Goal: Task Accomplishment & Management: Complete application form

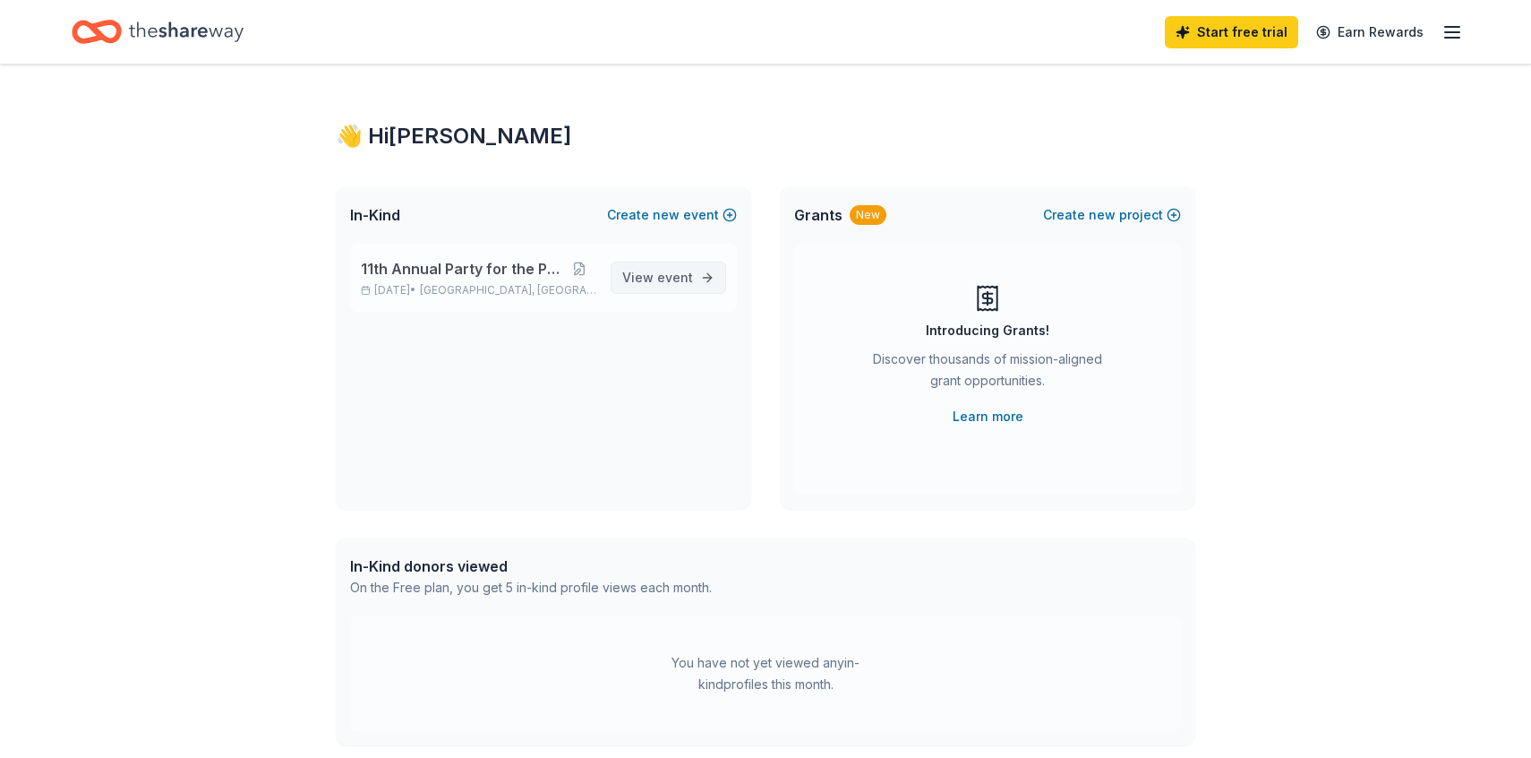
click at [692, 273] on span "event" at bounding box center [675, 277] width 36 height 15
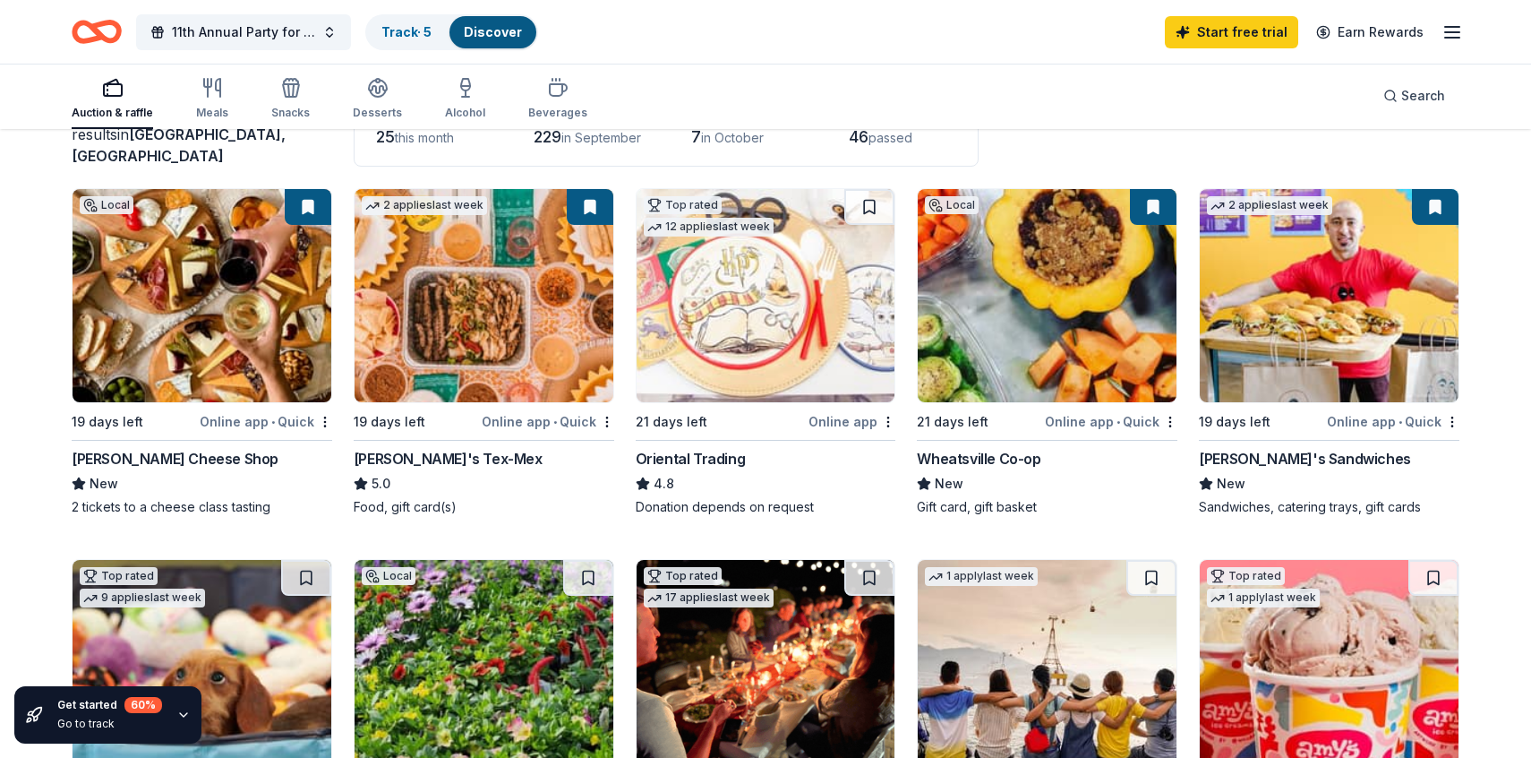
scroll to position [141, 0]
click at [523, 420] on div "Online app • Quick" at bounding box center [548, 421] width 133 height 22
click at [762, 369] on img at bounding box center [766, 295] width 259 height 213
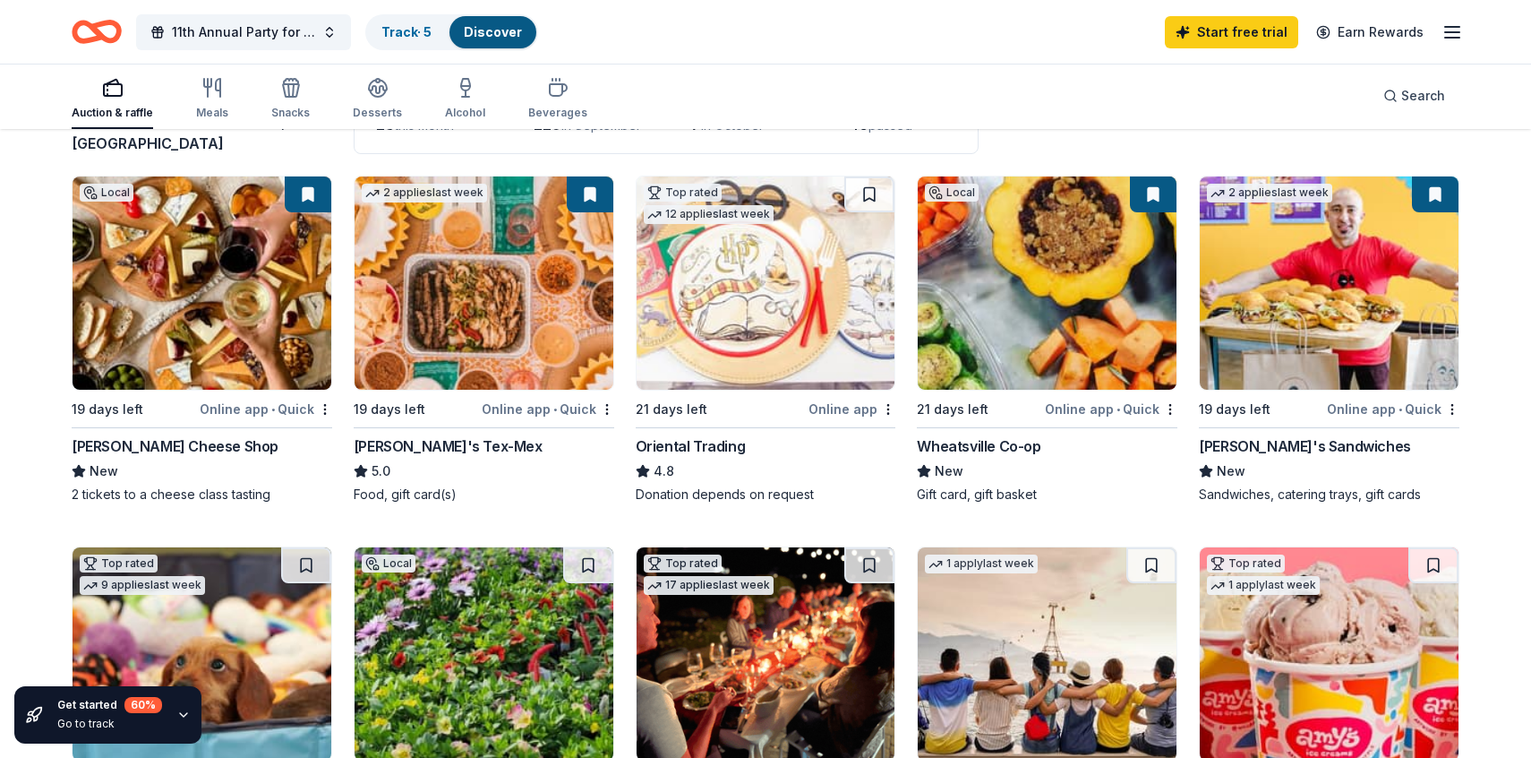
scroll to position [157, 0]
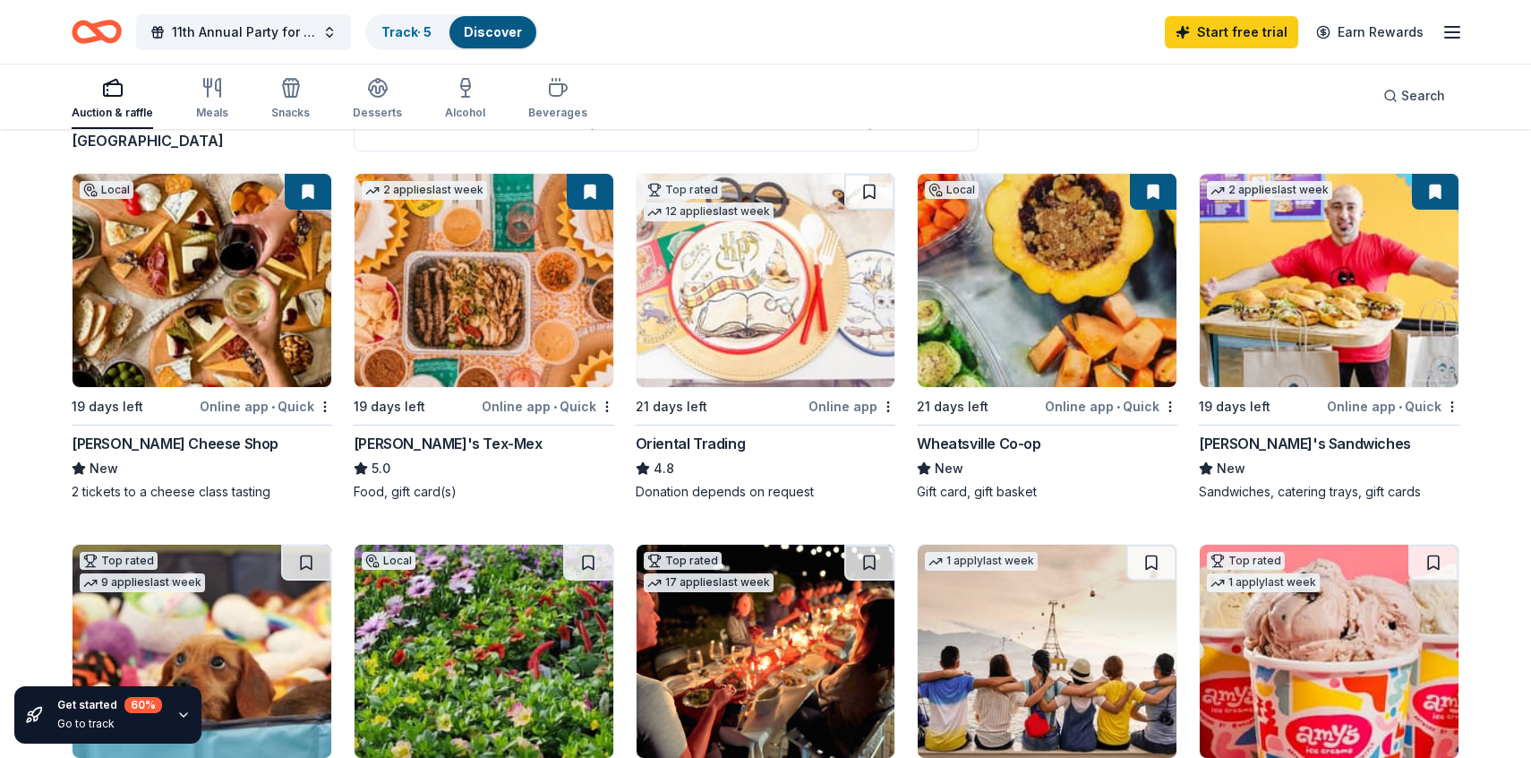
click at [1350, 339] on img at bounding box center [1329, 280] width 259 height 213
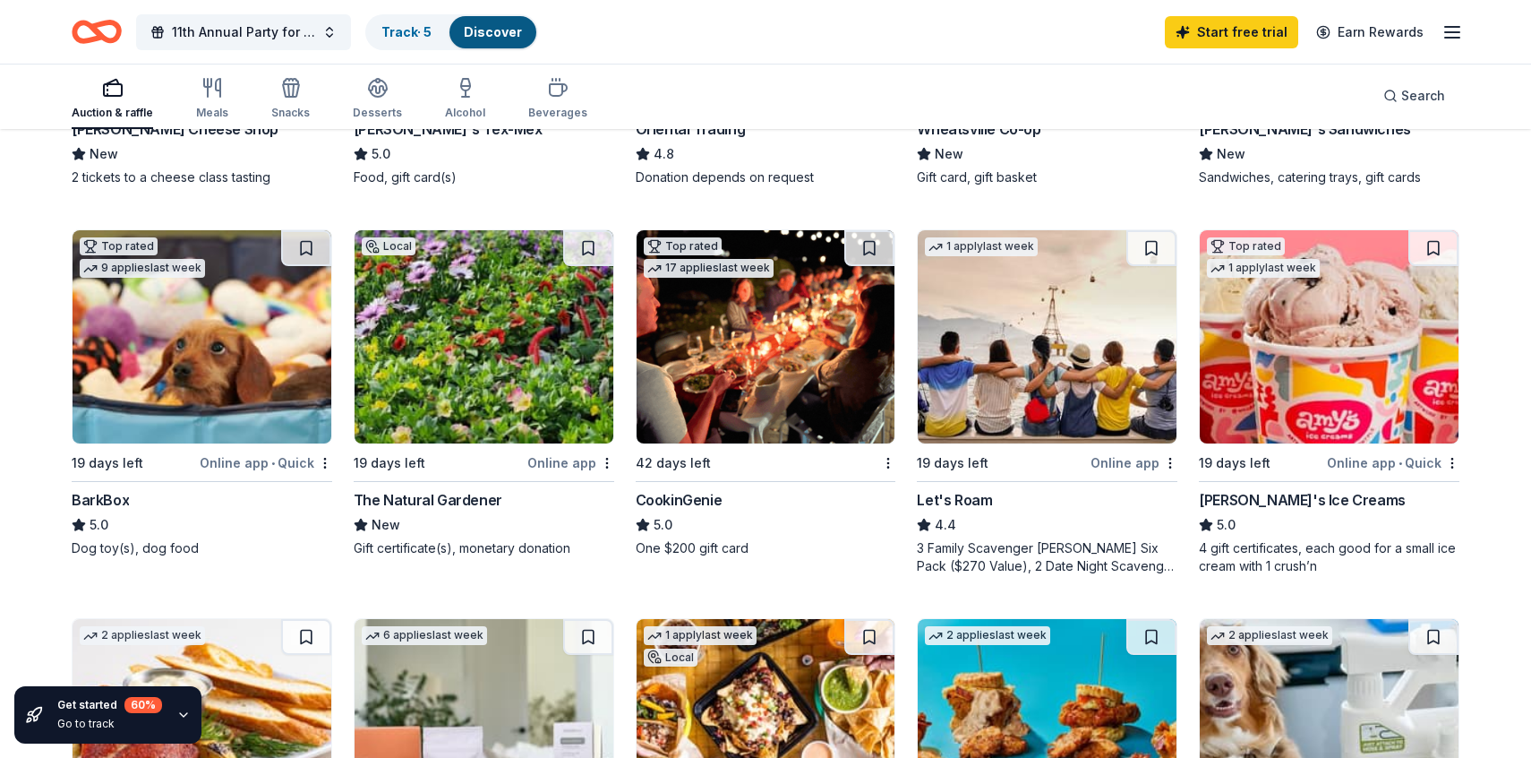
scroll to position [473, 0]
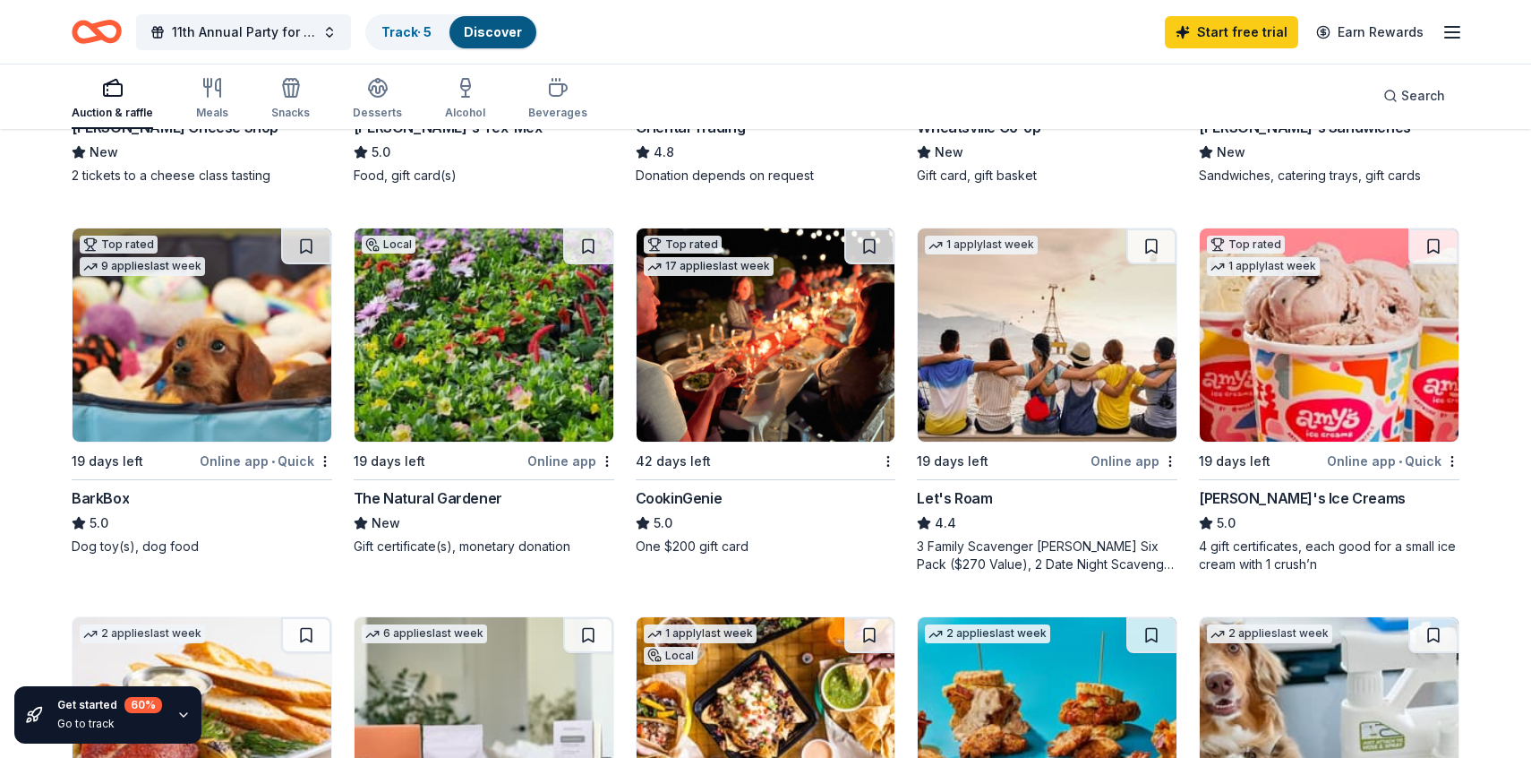
click at [490, 311] on img at bounding box center [484, 334] width 259 height 213
click at [676, 364] on img at bounding box center [766, 334] width 259 height 213
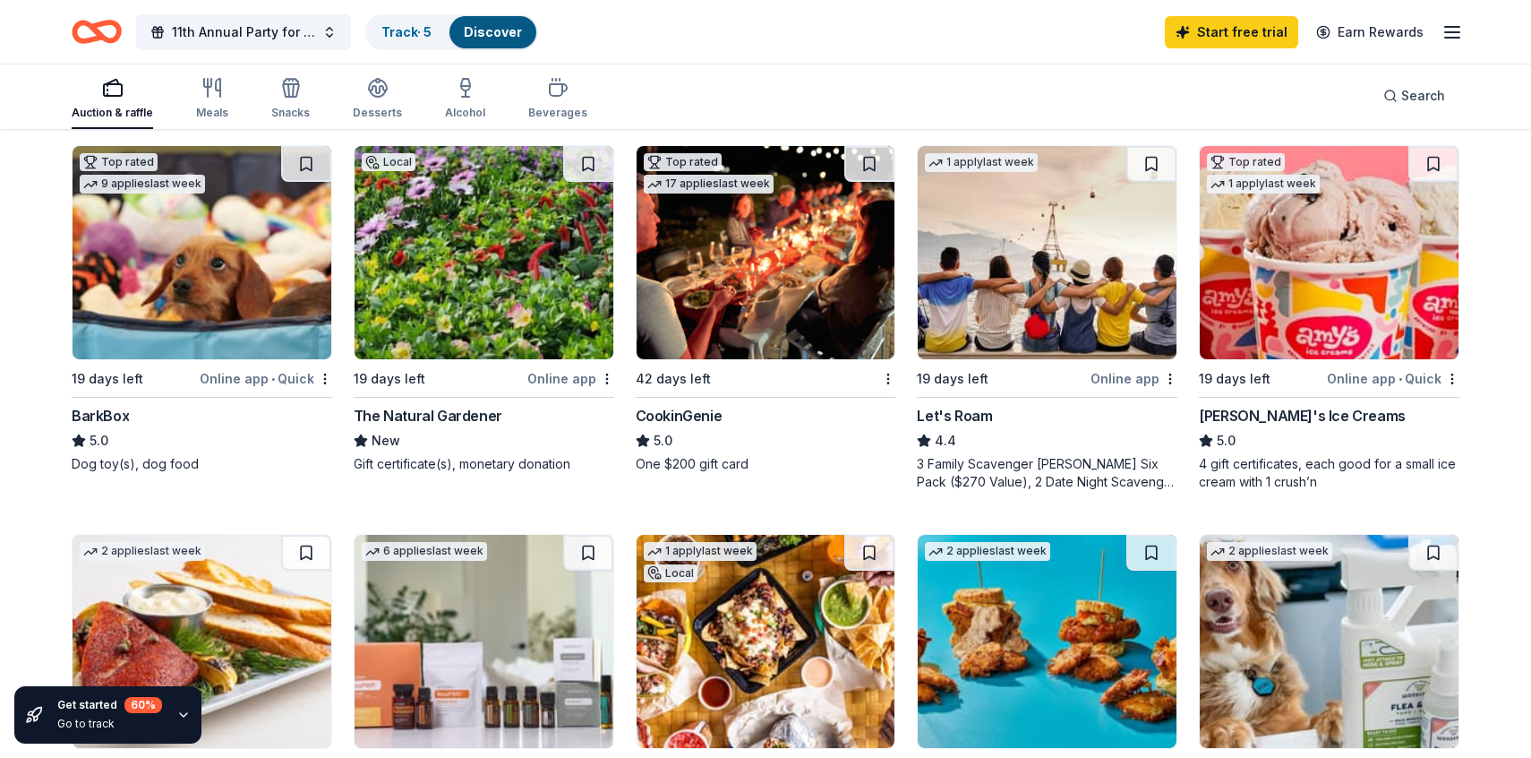
scroll to position [536, 0]
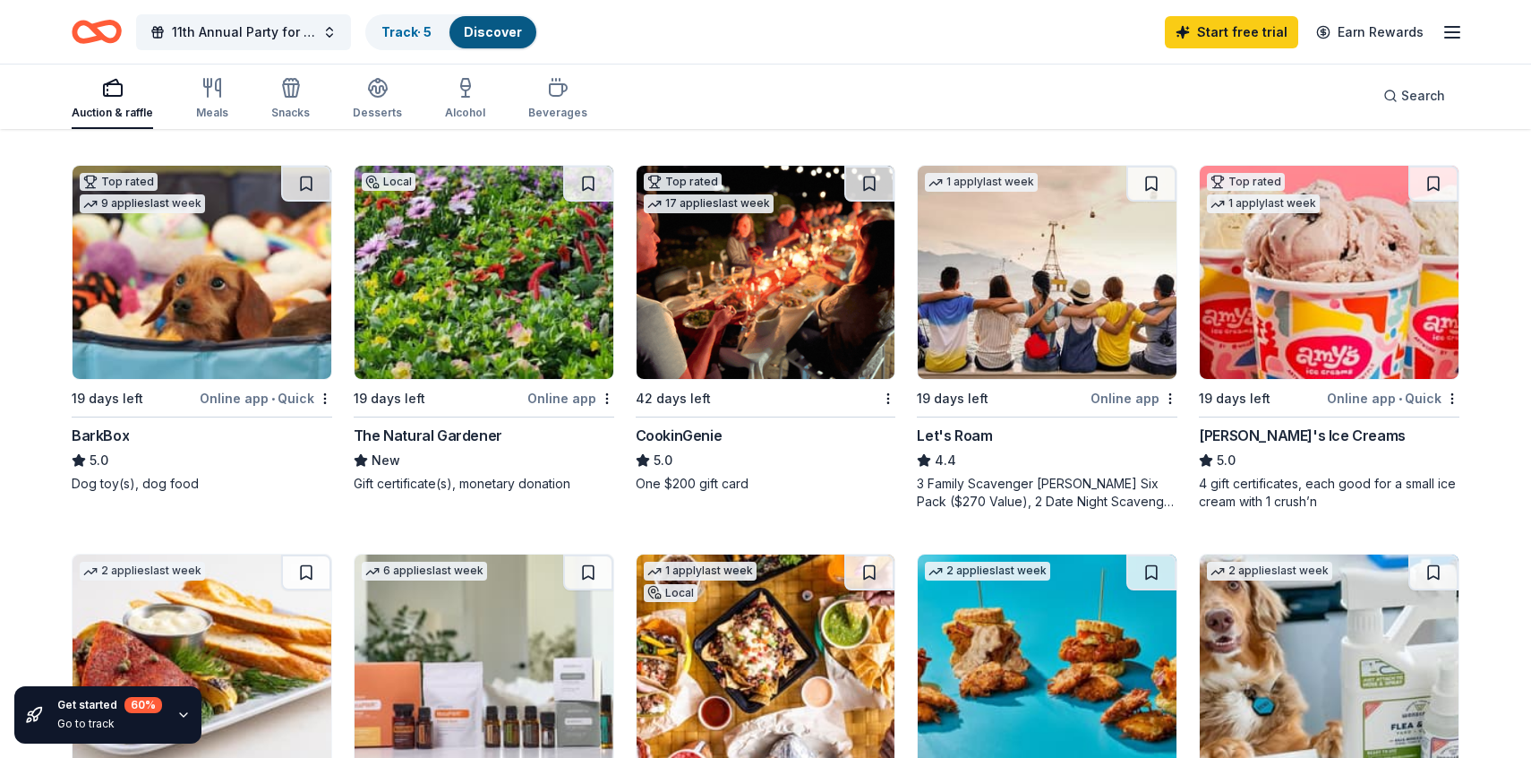
click at [1049, 257] on img at bounding box center [1047, 272] width 259 height 213
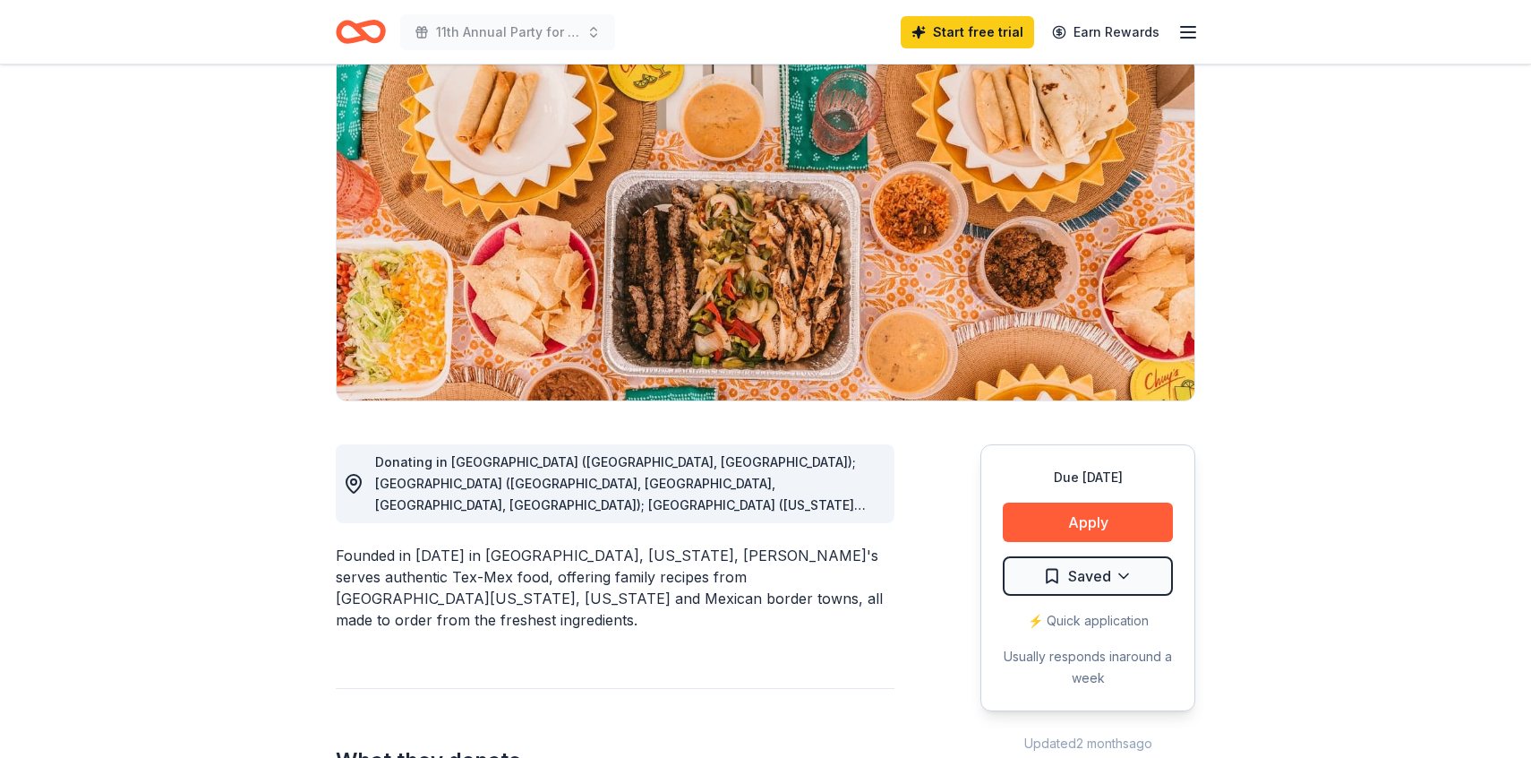
scroll to position [144, 0]
click at [1047, 532] on button "Apply" at bounding box center [1088, 521] width 170 height 39
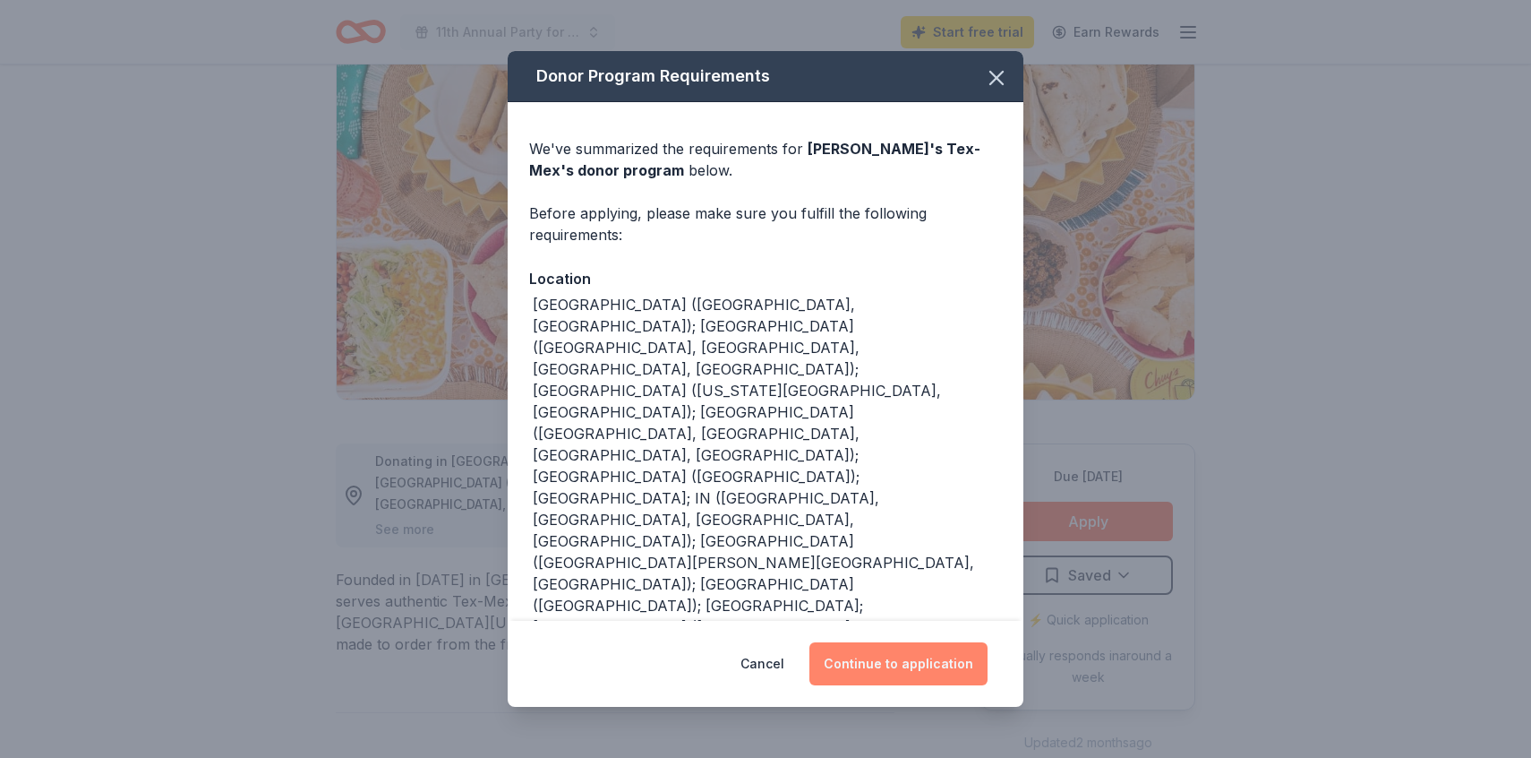
click at [852, 662] on button "Continue to application" at bounding box center [899, 663] width 178 height 43
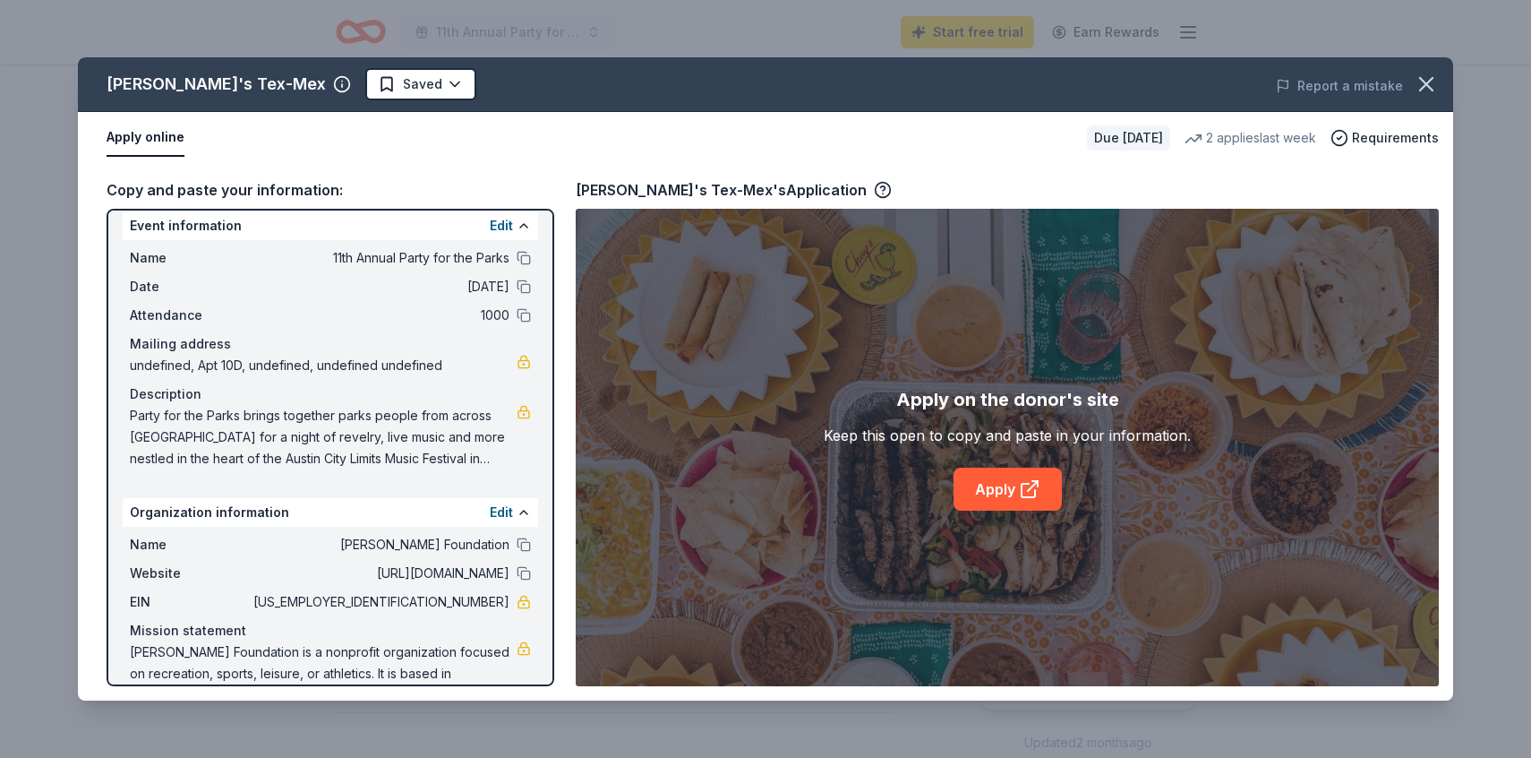
scroll to position [56, 0]
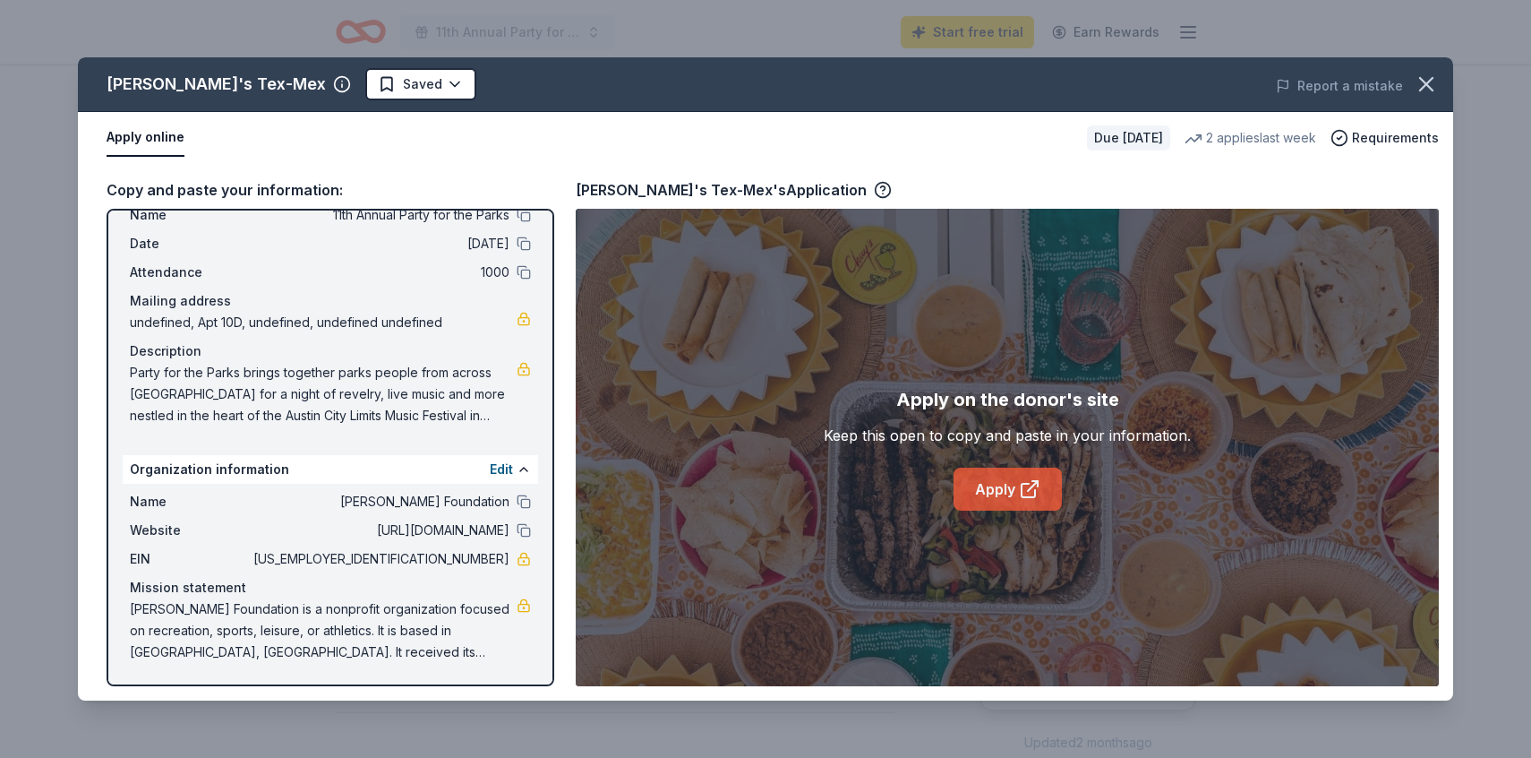
click at [1006, 493] on link "Apply" at bounding box center [1008, 488] width 108 height 43
click at [1429, 83] on icon "button" at bounding box center [1426, 84] width 25 height 25
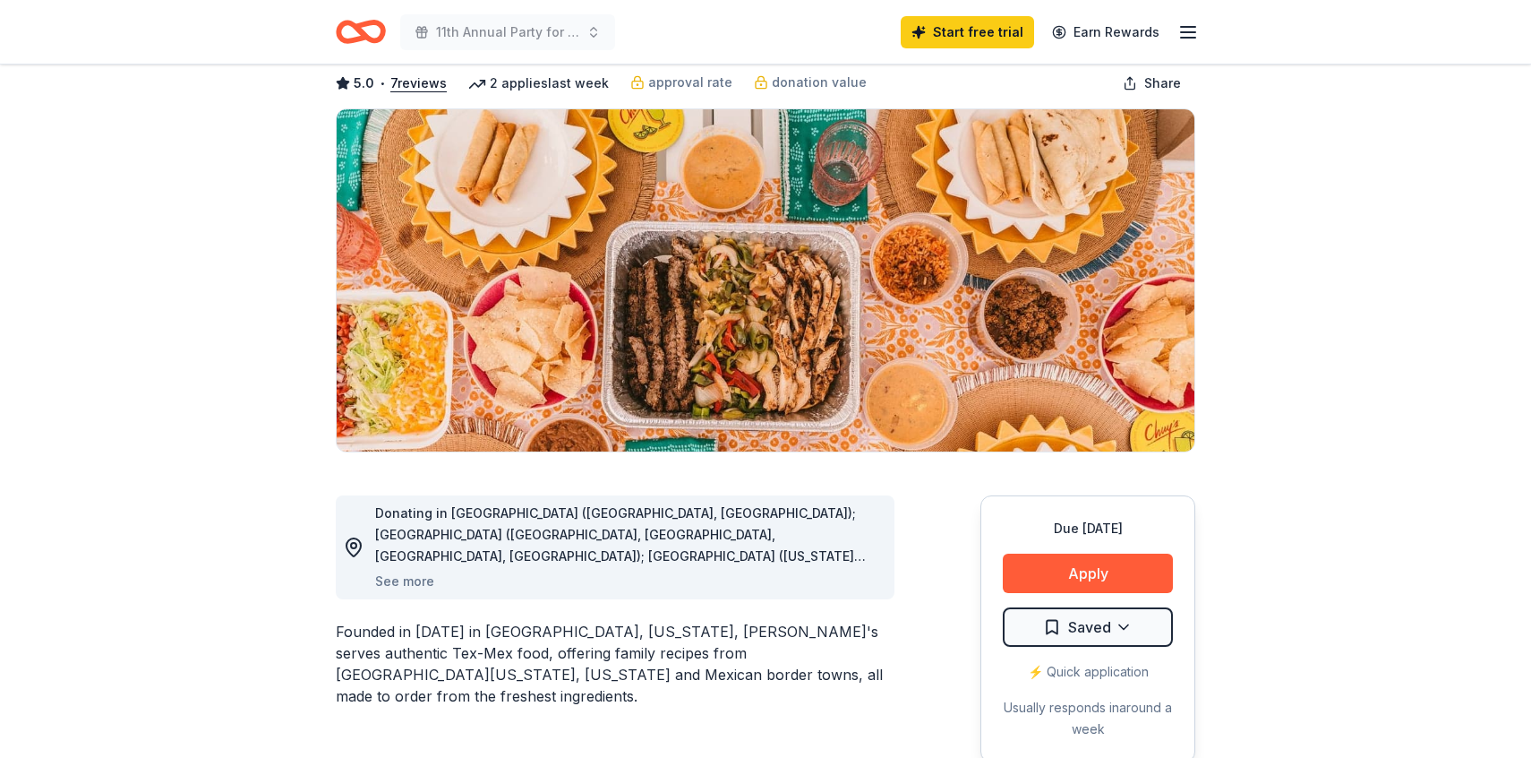
scroll to position [69, 0]
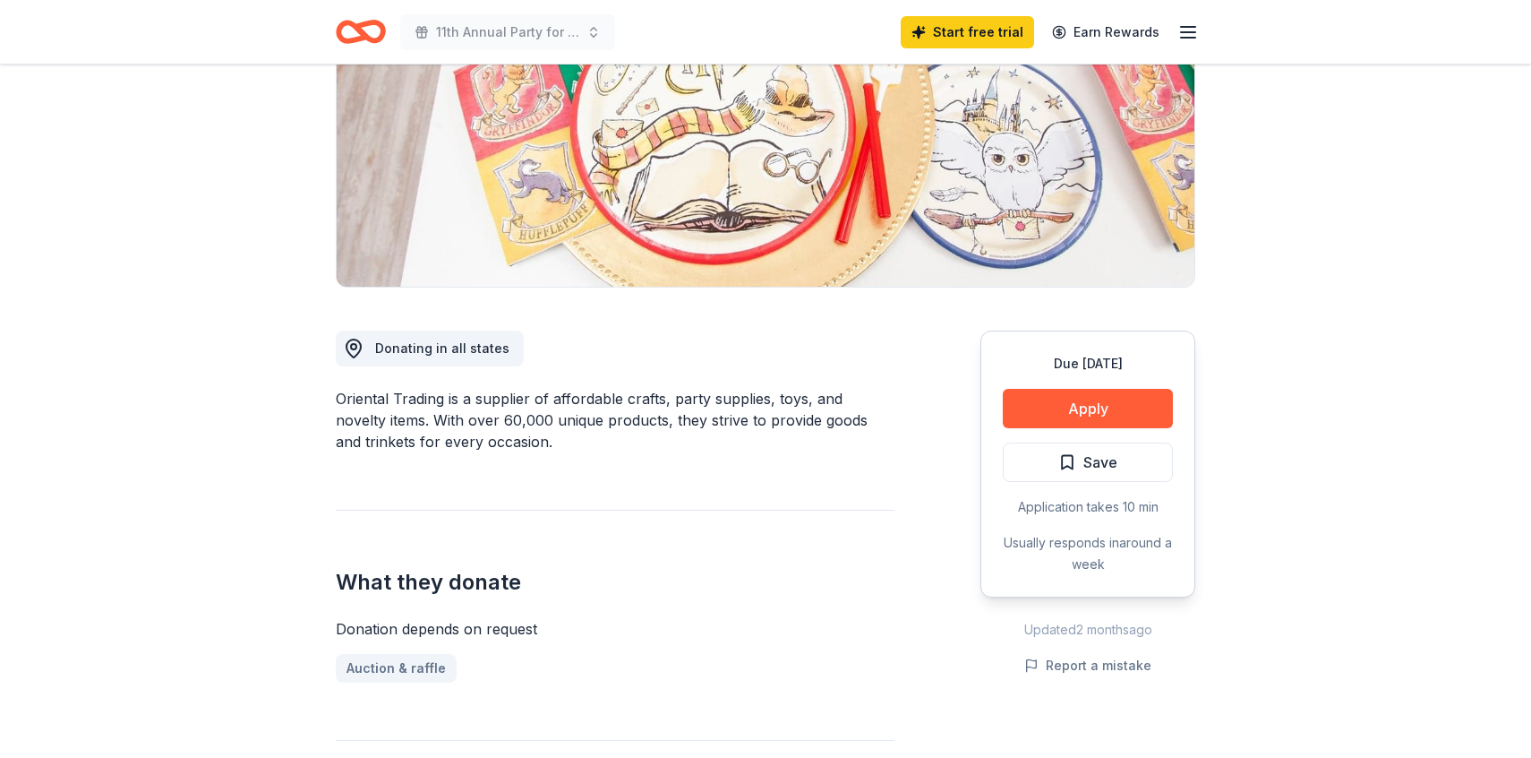
scroll to position [261, 0]
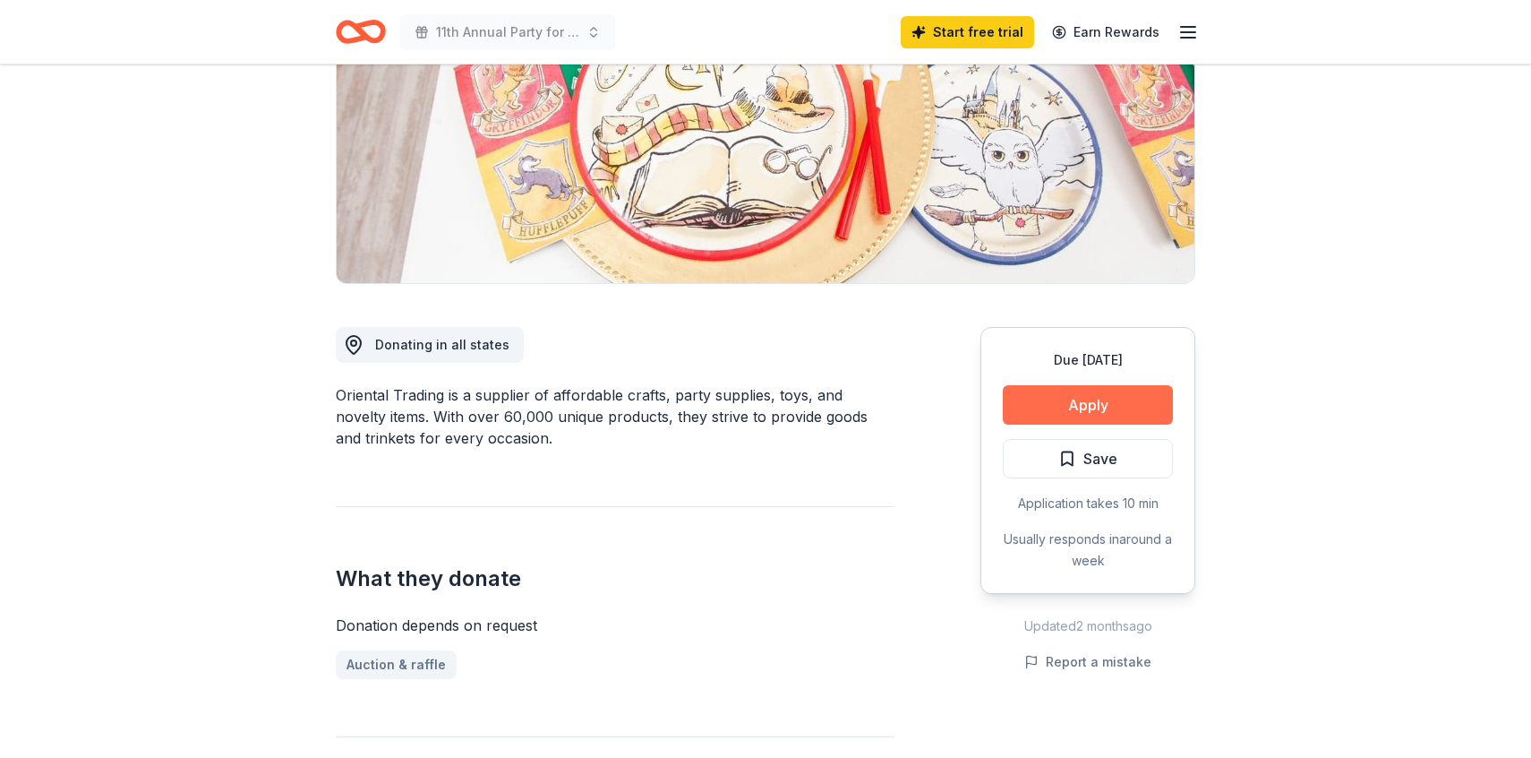
click at [1069, 400] on button "Apply" at bounding box center [1088, 404] width 170 height 39
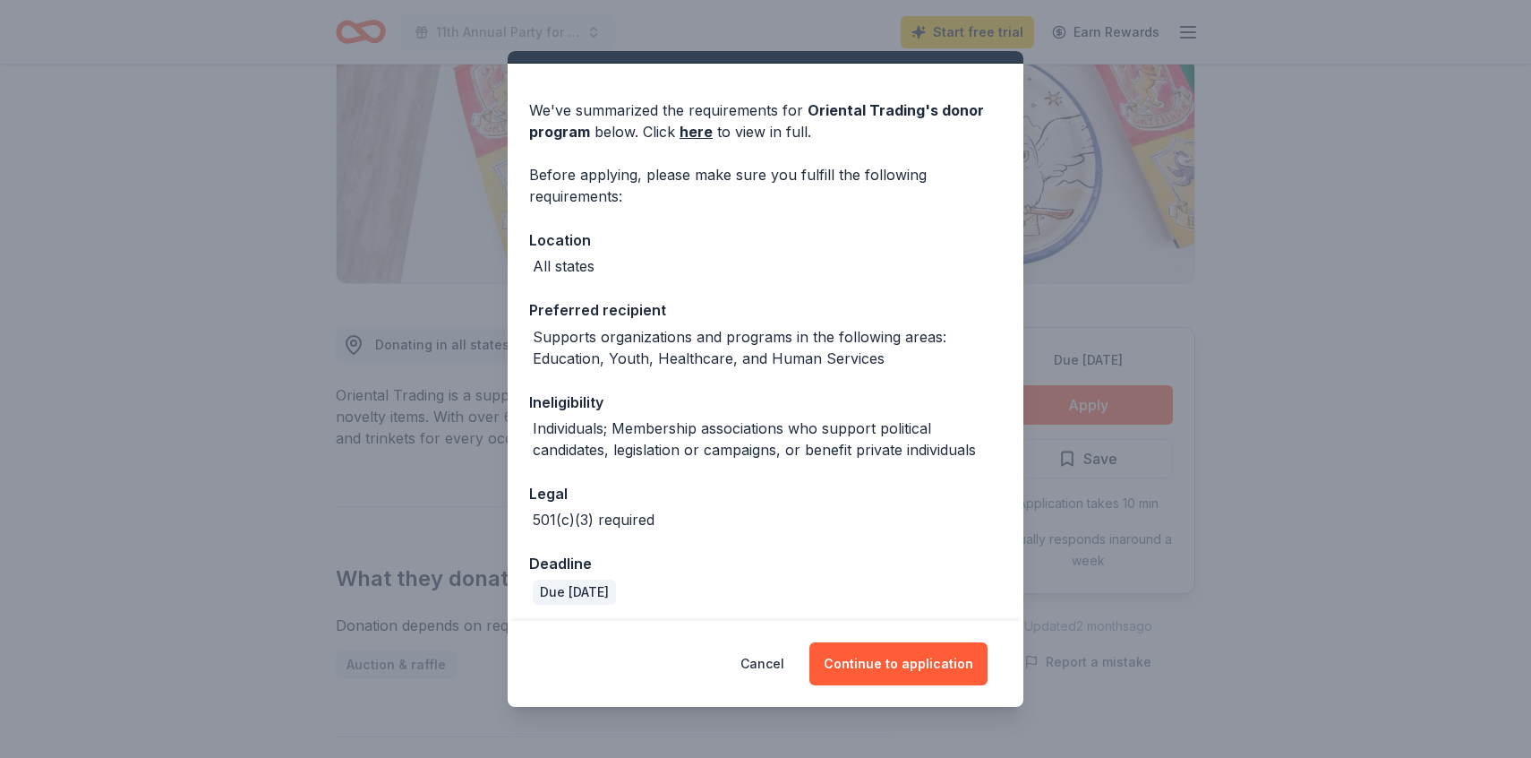
scroll to position [43, 0]
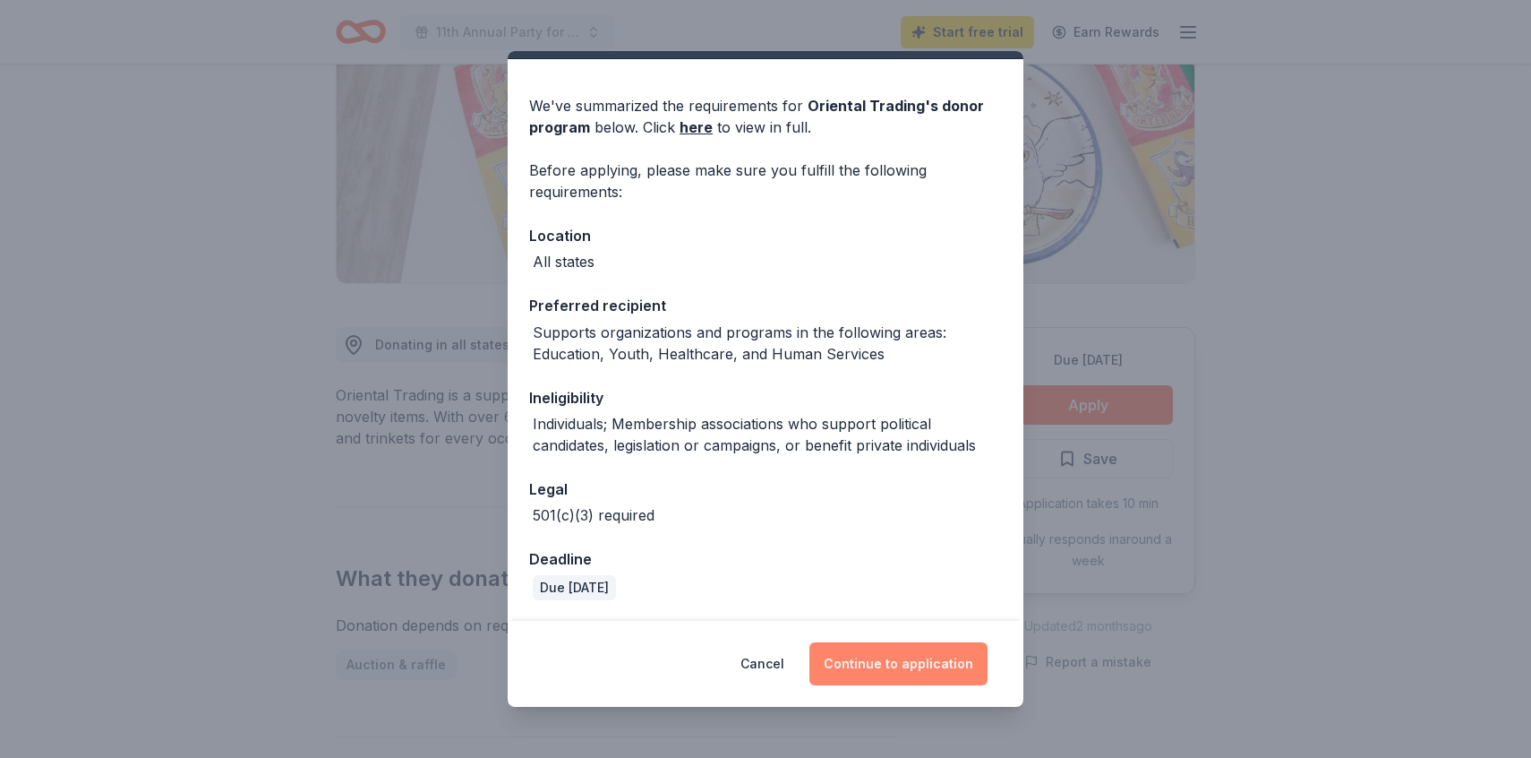
click at [899, 660] on button "Continue to application" at bounding box center [899, 663] width 178 height 43
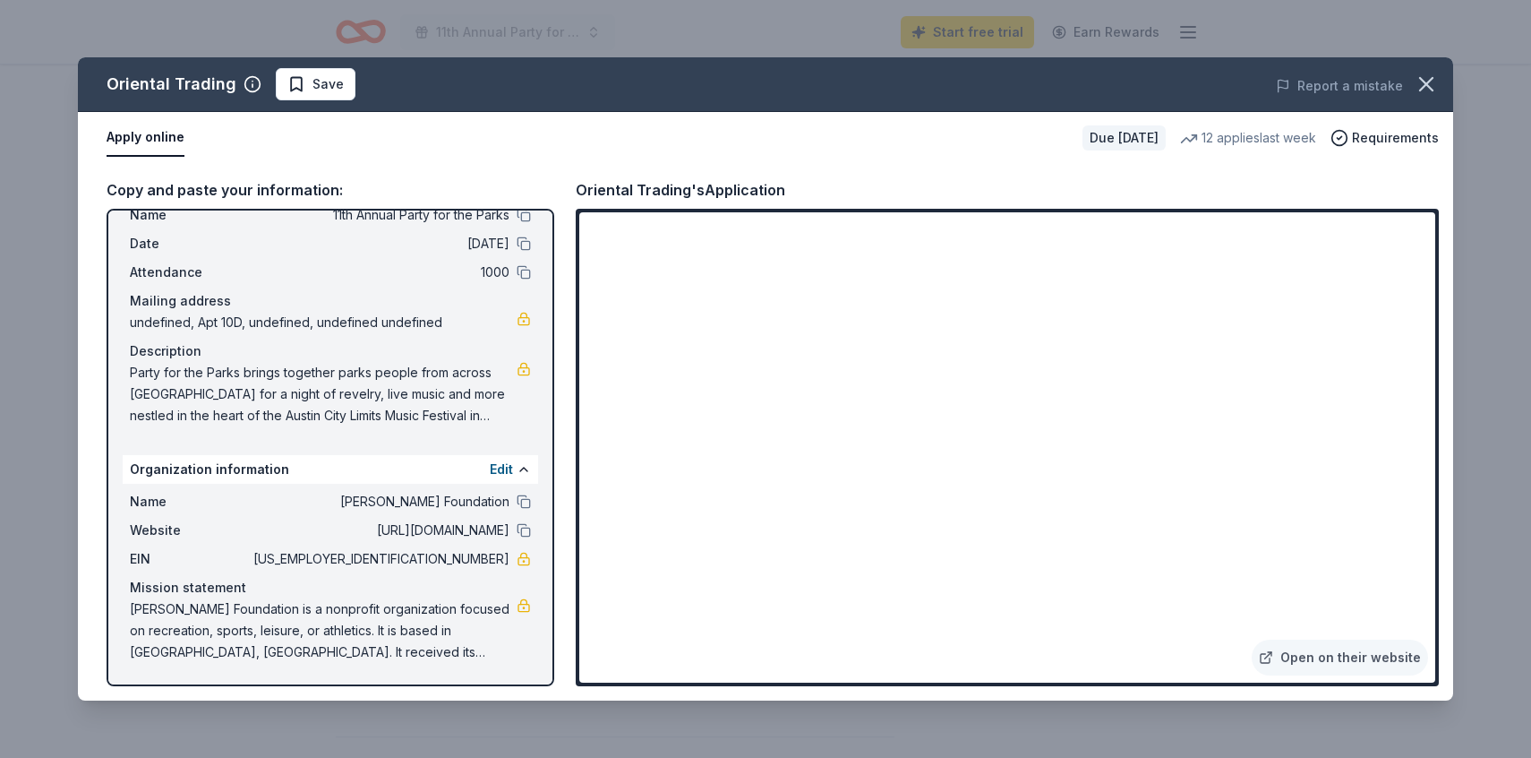
scroll to position [2403, 0]
click at [1429, 82] on icon "button" at bounding box center [1426, 84] width 25 height 25
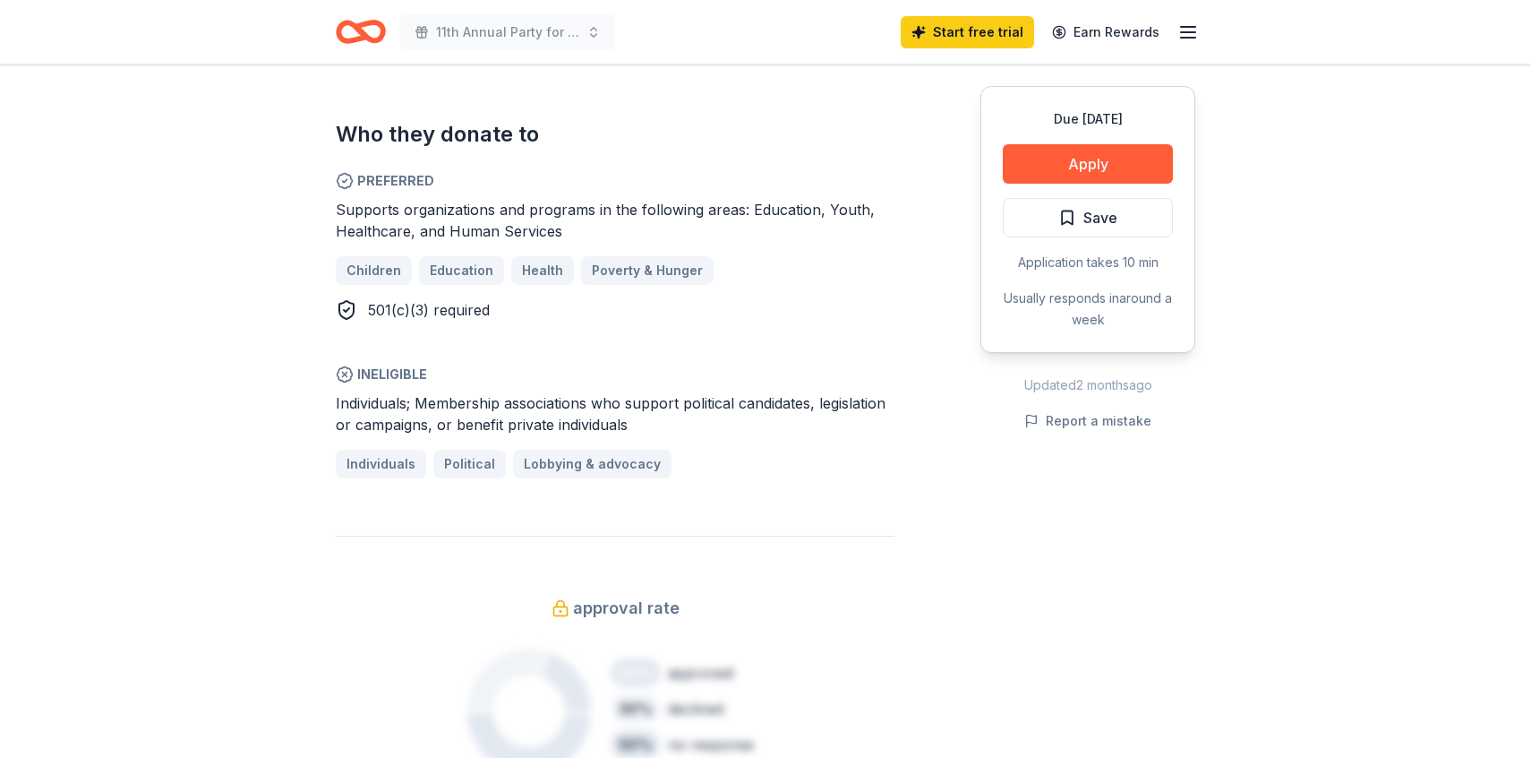
scroll to position [798, 0]
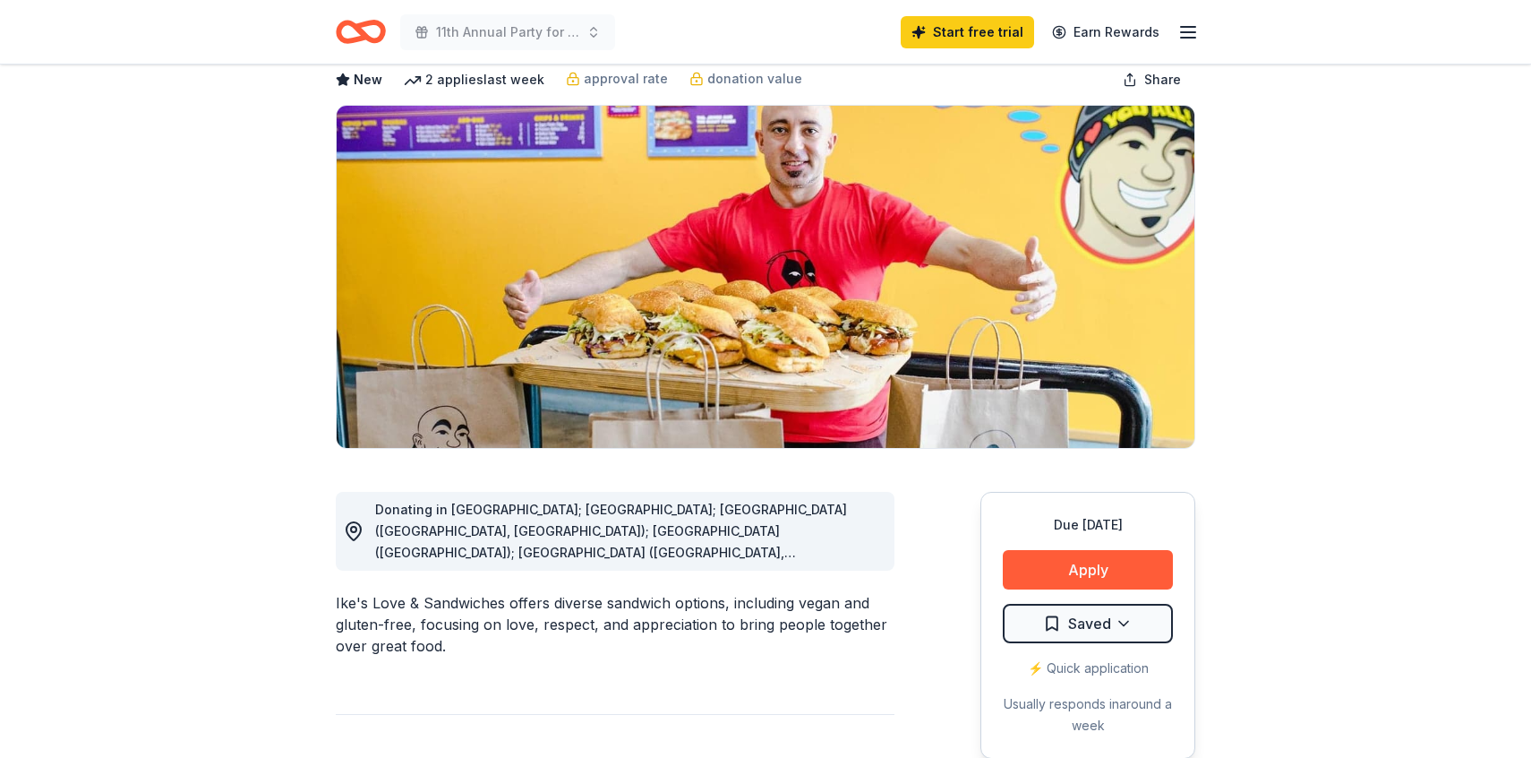
scroll to position [98, 0]
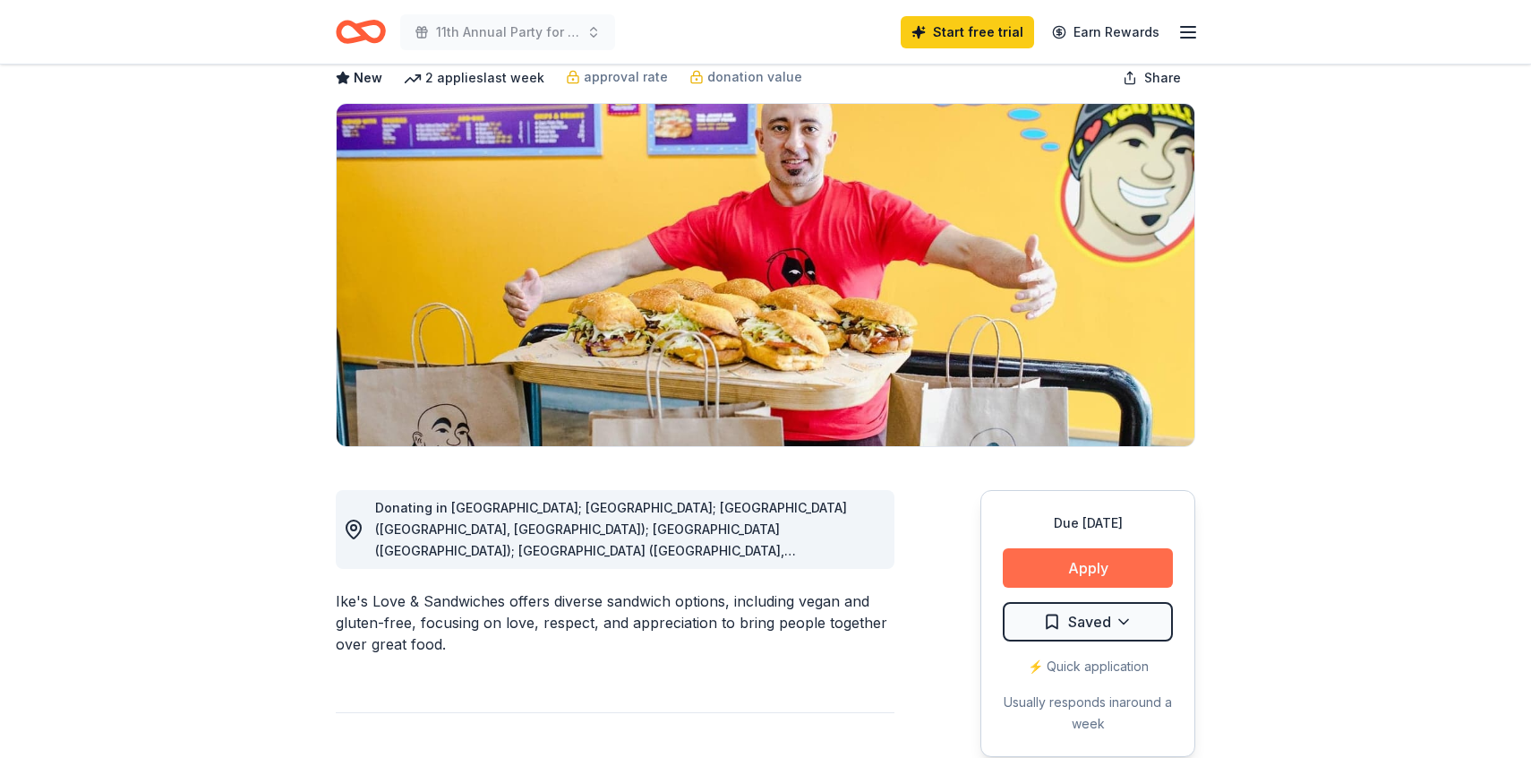
click at [1081, 562] on button "Apply" at bounding box center [1088, 567] width 170 height 39
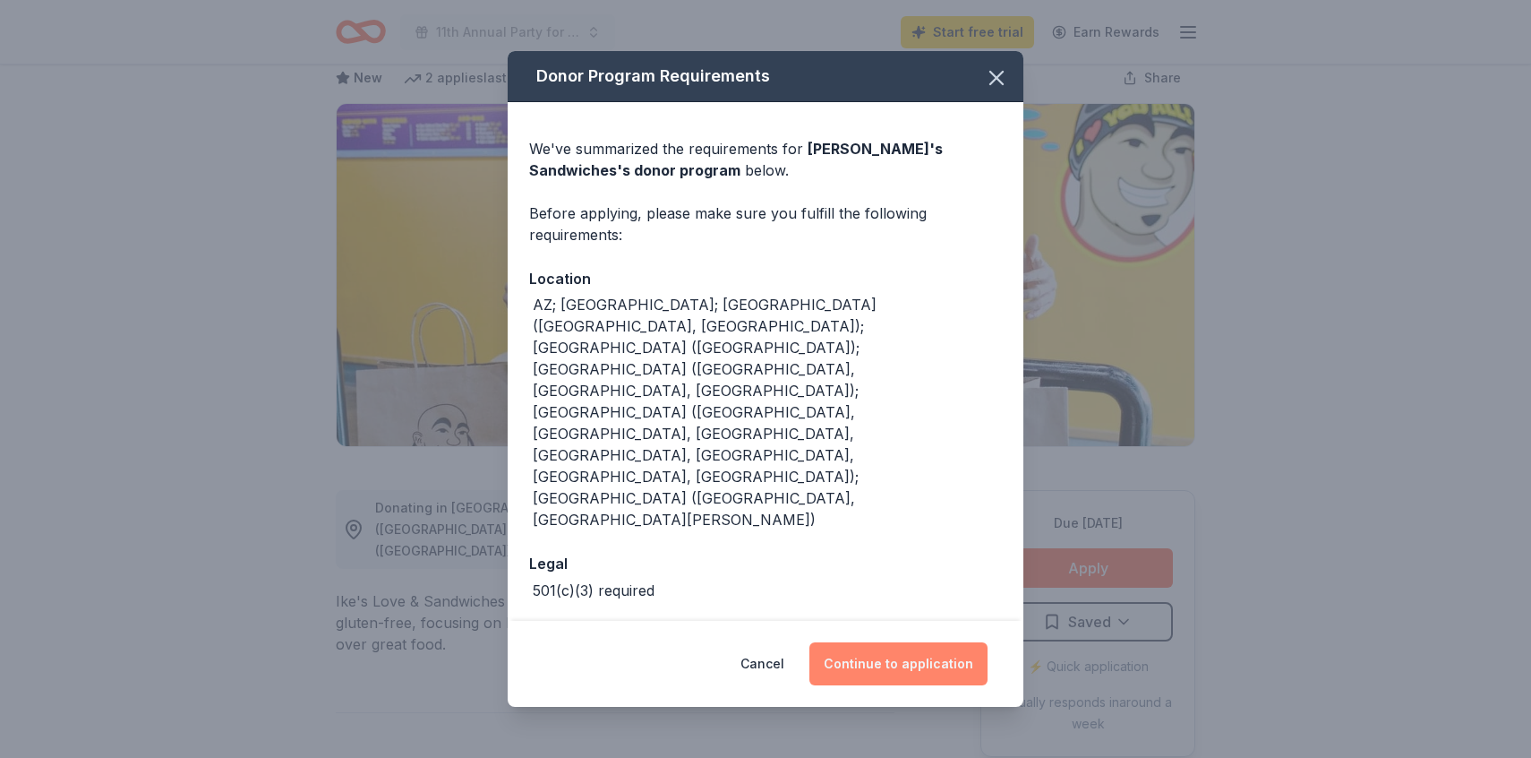
click at [909, 642] on button "Continue to application" at bounding box center [899, 663] width 178 height 43
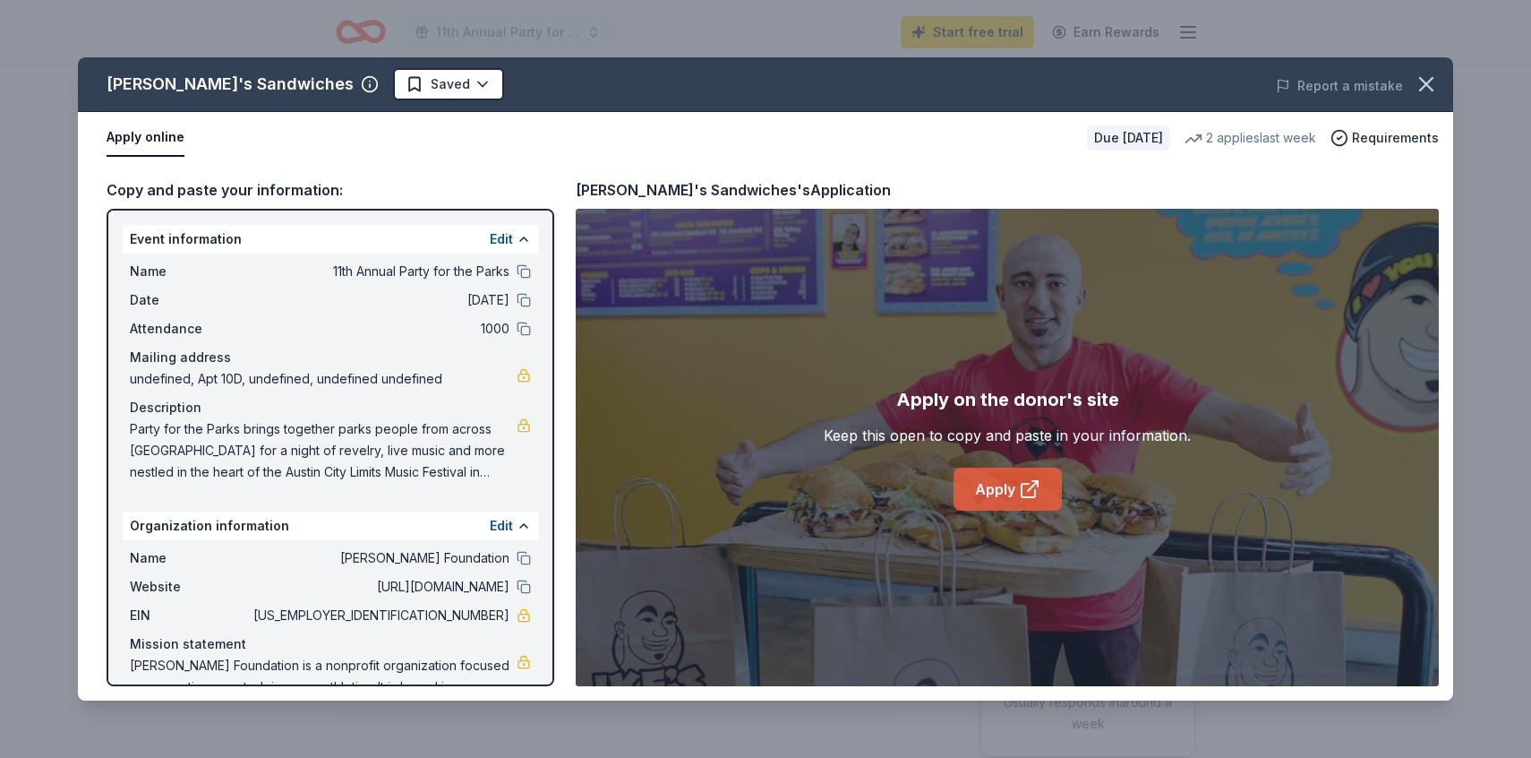
click at [1019, 487] on icon at bounding box center [1029, 488] width 21 height 21
click at [1421, 78] on icon "button" at bounding box center [1426, 84] width 13 height 13
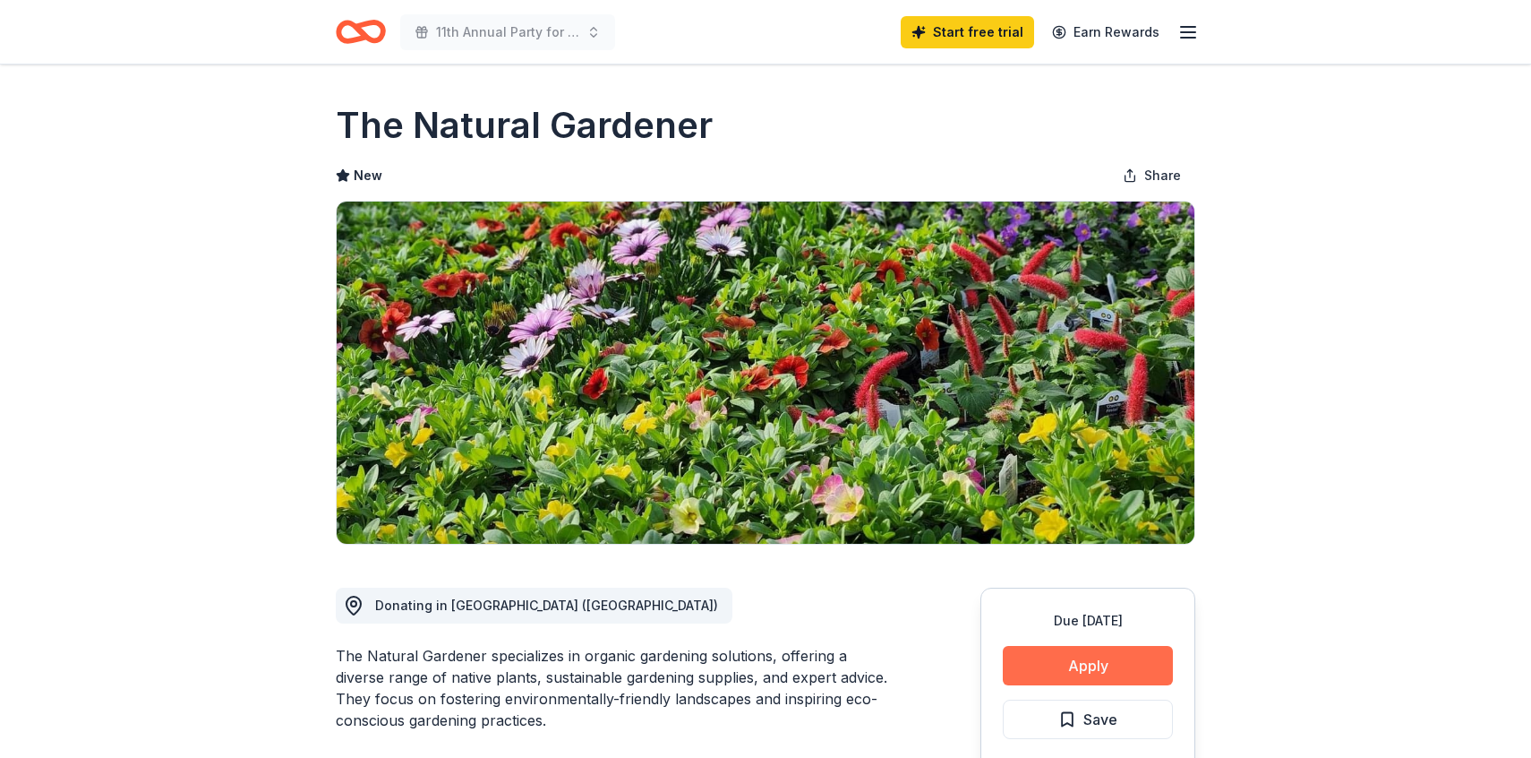
click at [1085, 662] on button "Apply" at bounding box center [1088, 665] width 170 height 39
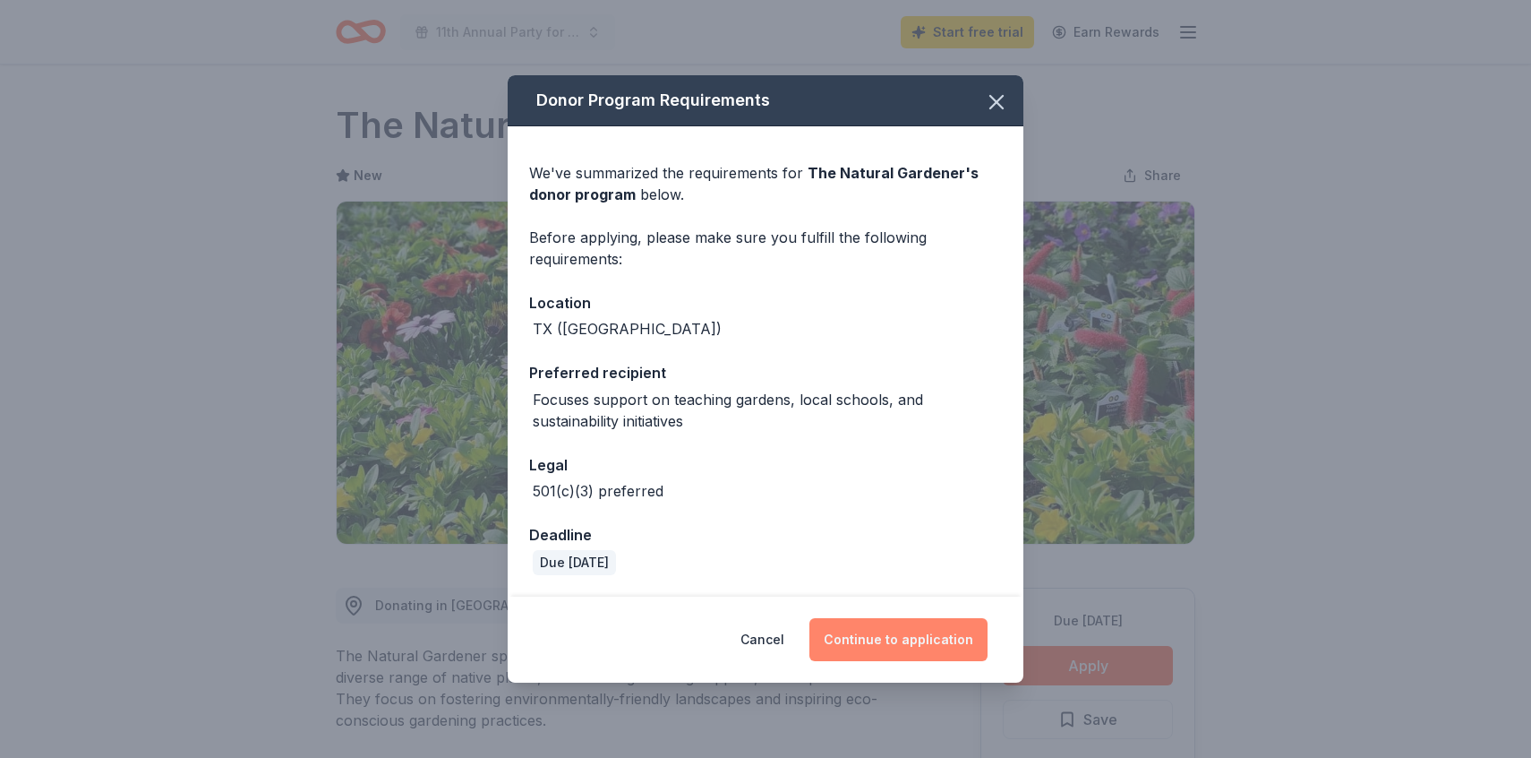
click at [868, 657] on button "Continue to application" at bounding box center [899, 639] width 178 height 43
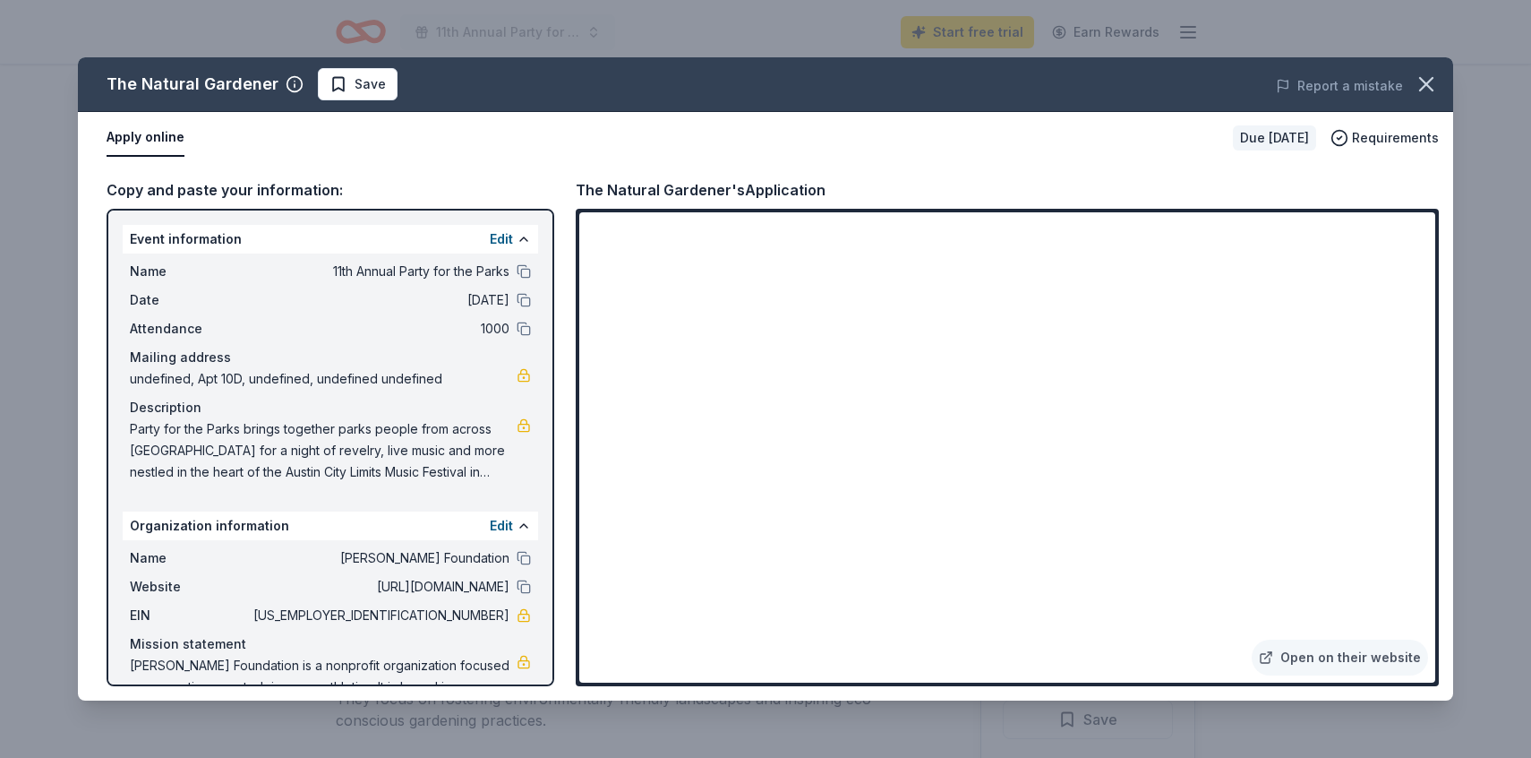
scroll to position [56, 0]
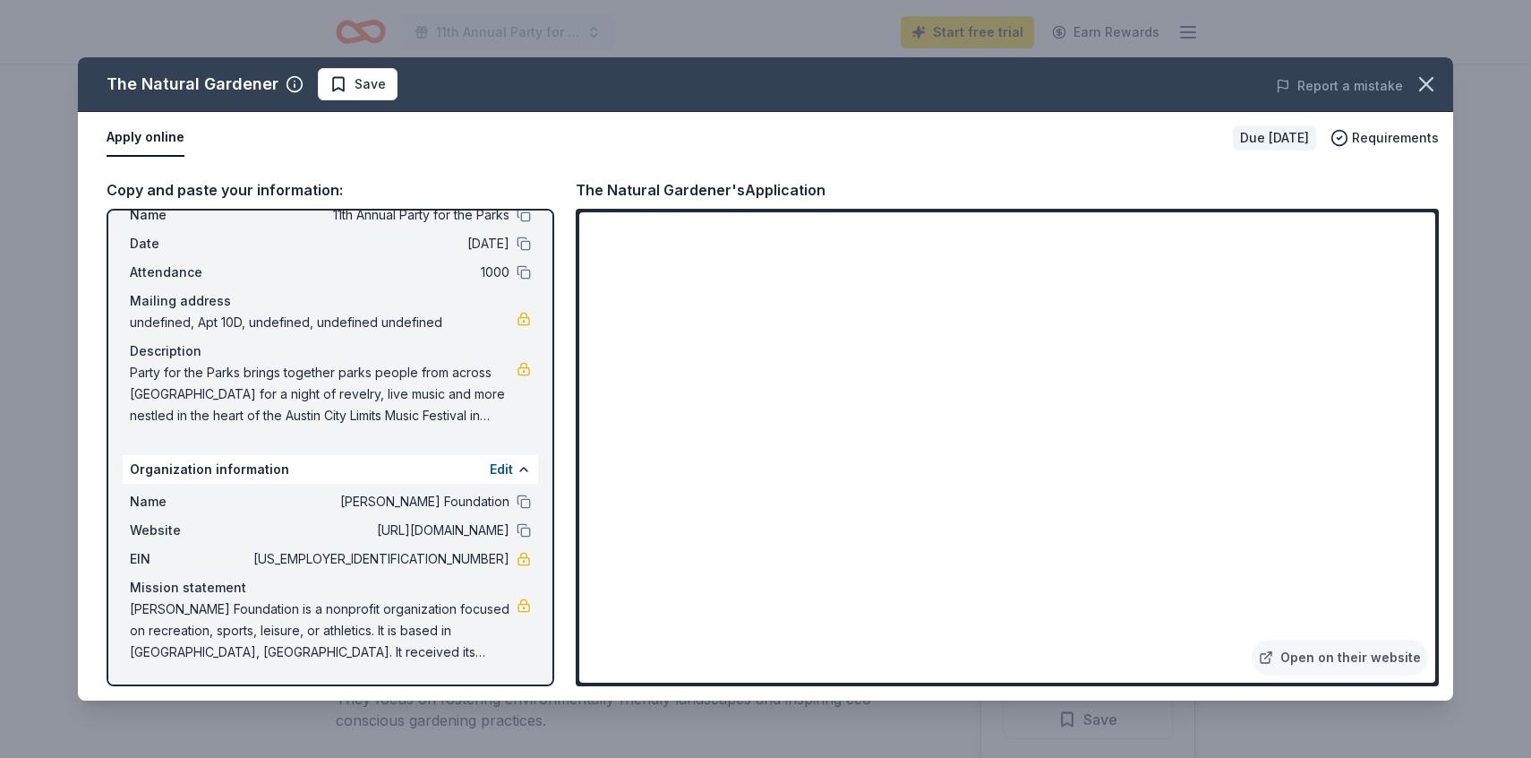
drag, startPoint x: 366, startPoint y: 651, endPoint x: 244, endPoint y: 612, distance: 128.9
click at [244, 612] on span "Austin Parks Foundation is a nonprofit organization focused on recreation, spor…" at bounding box center [323, 630] width 387 height 64
click at [253, 605] on span "Austin Parks Foundation is a nonprofit organization focused on recreation, spor…" at bounding box center [323, 630] width 387 height 64
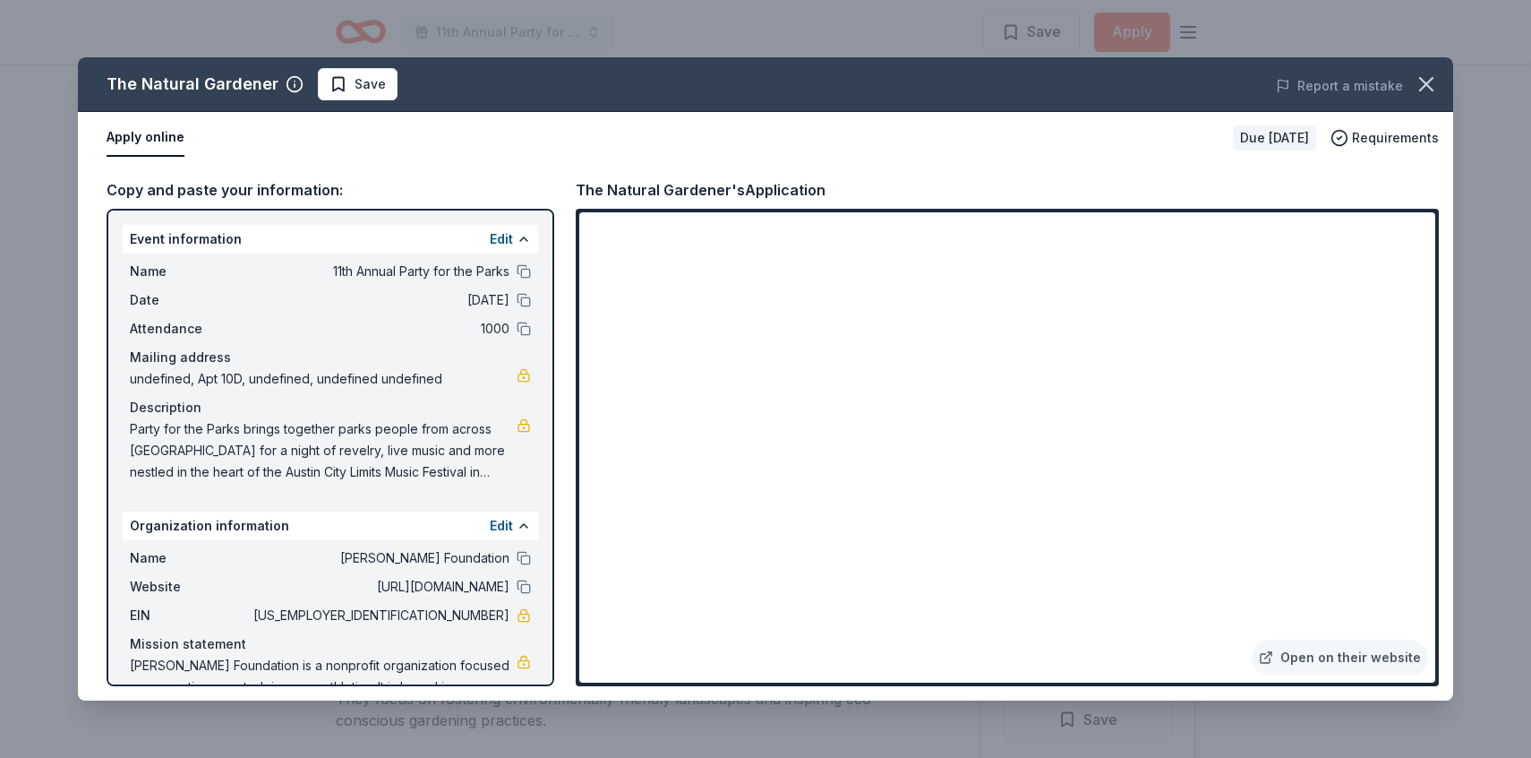
scroll to position [1756, 0]
click at [1432, 86] on icon "button" at bounding box center [1426, 84] width 25 height 25
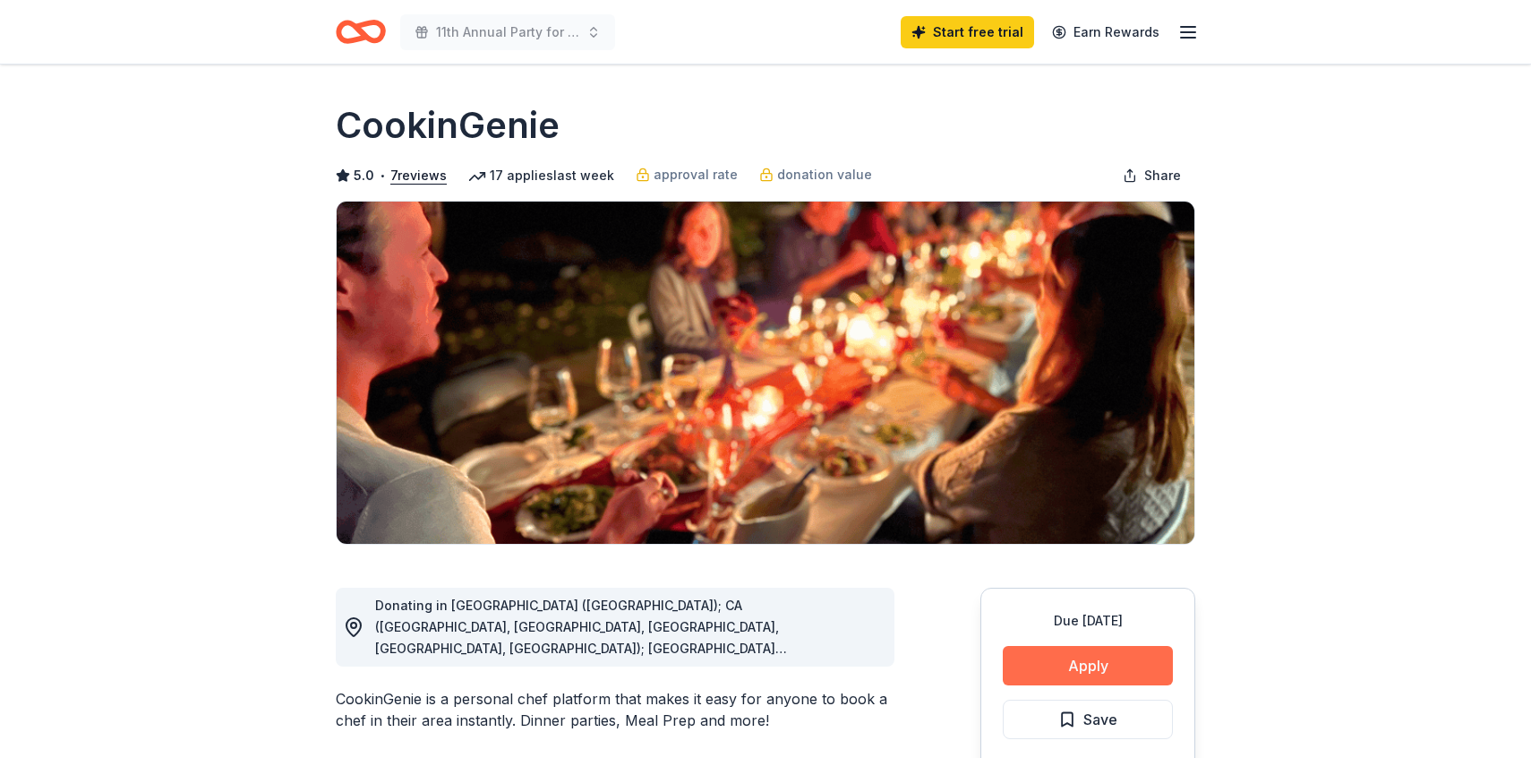
click at [1051, 665] on button "Apply" at bounding box center [1088, 665] width 170 height 39
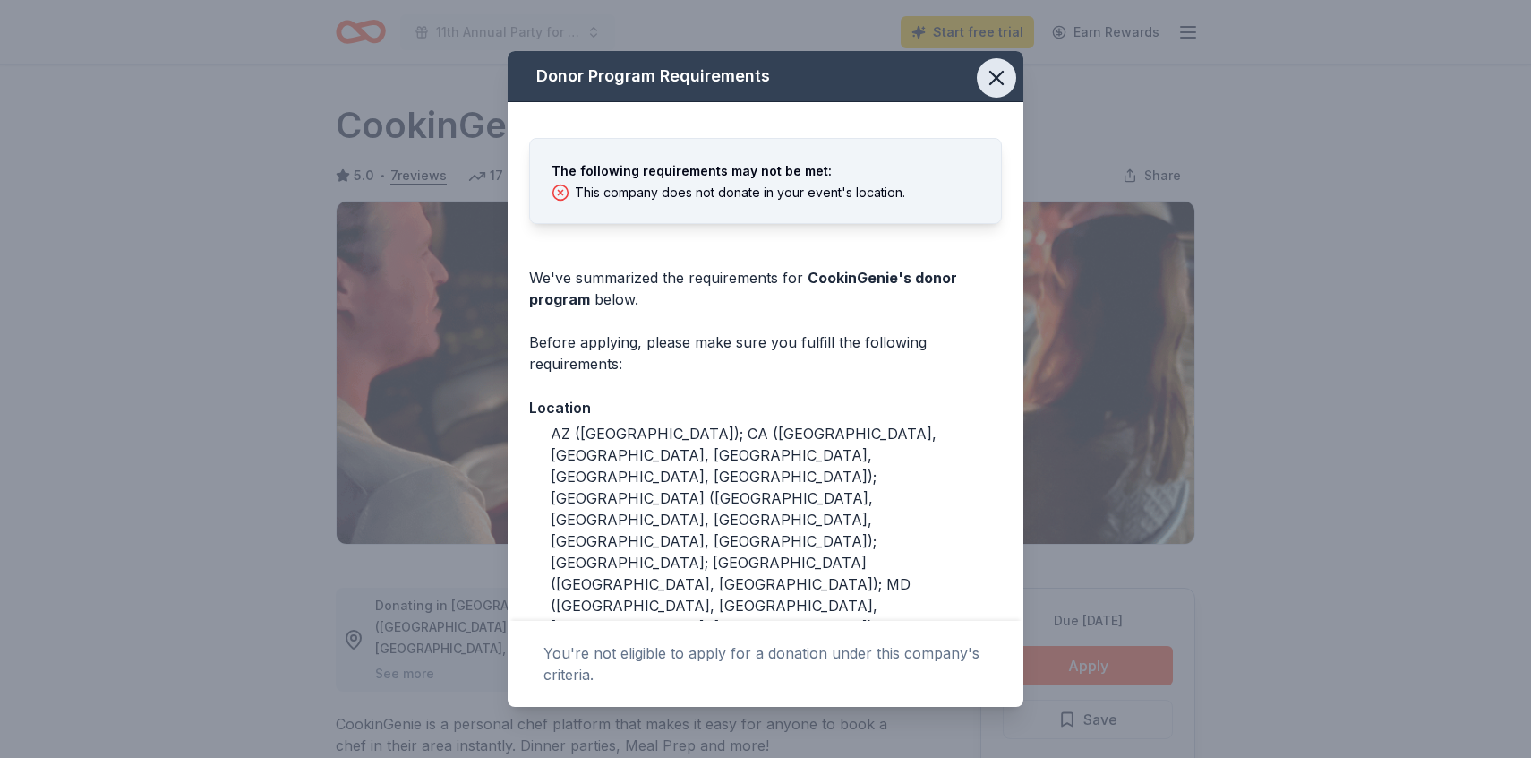
click at [993, 78] on icon "button" at bounding box center [996, 77] width 25 height 25
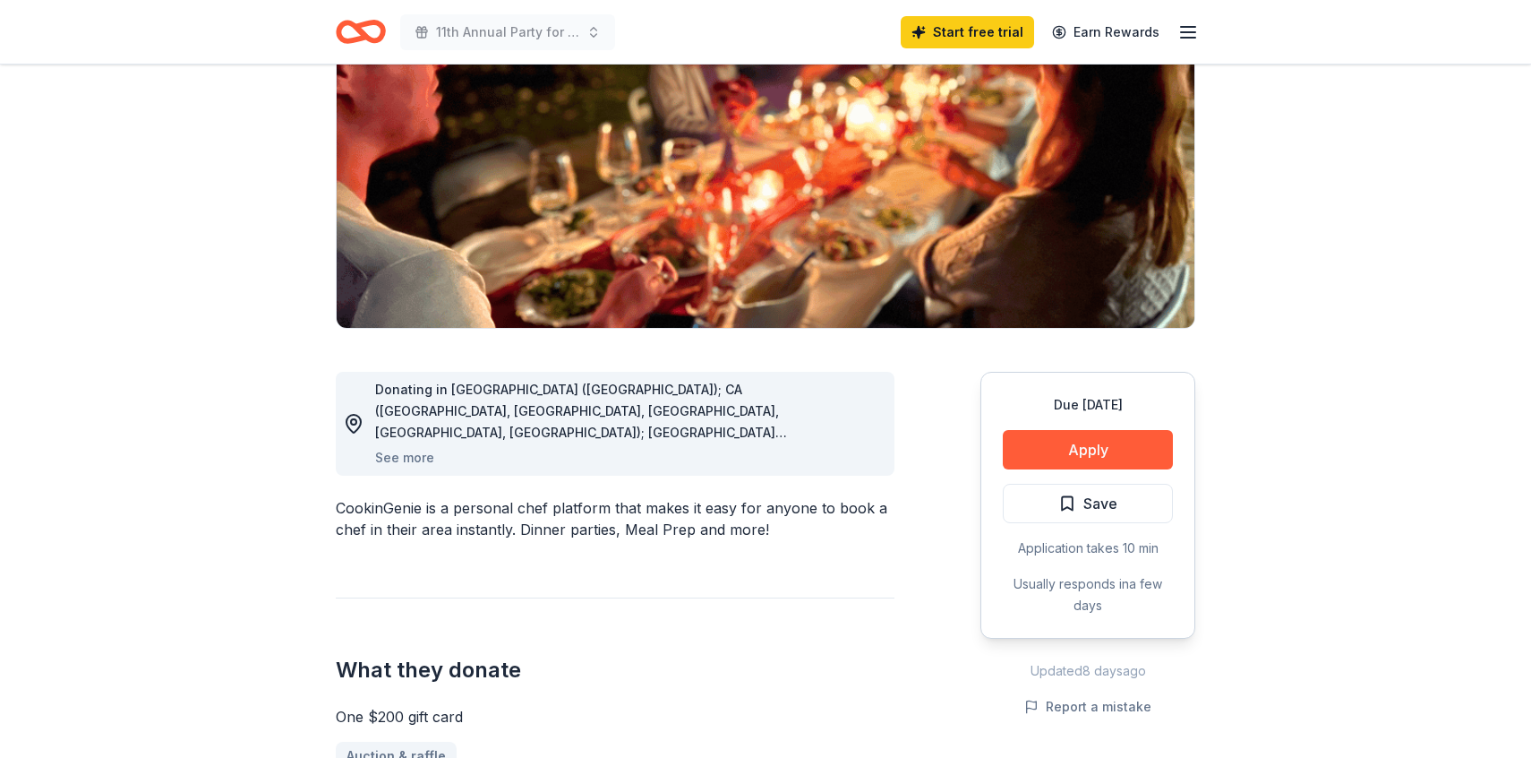
scroll to position [186, 0]
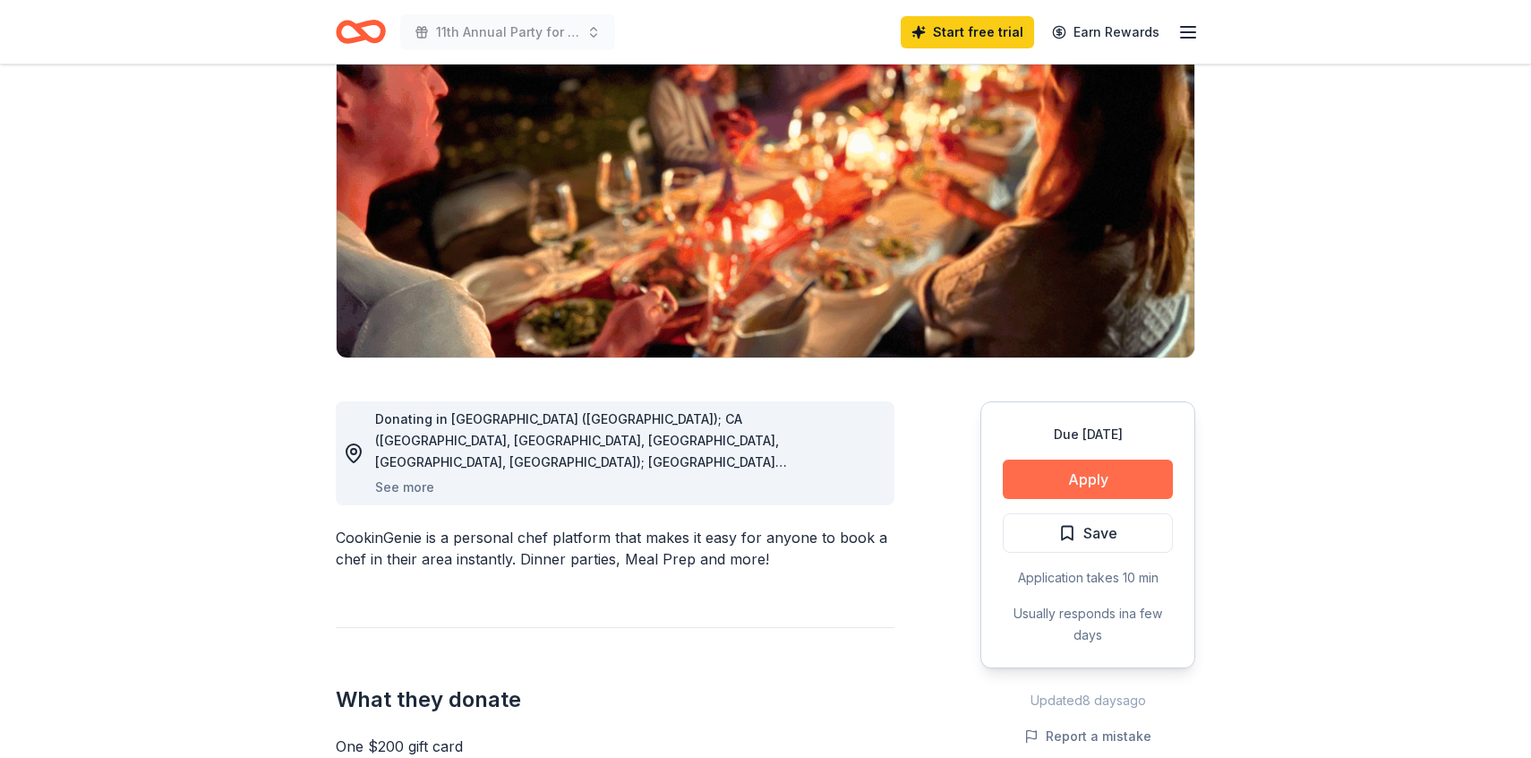
click at [1059, 470] on button "Apply" at bounding box center [1088, 478] width 170 height 39
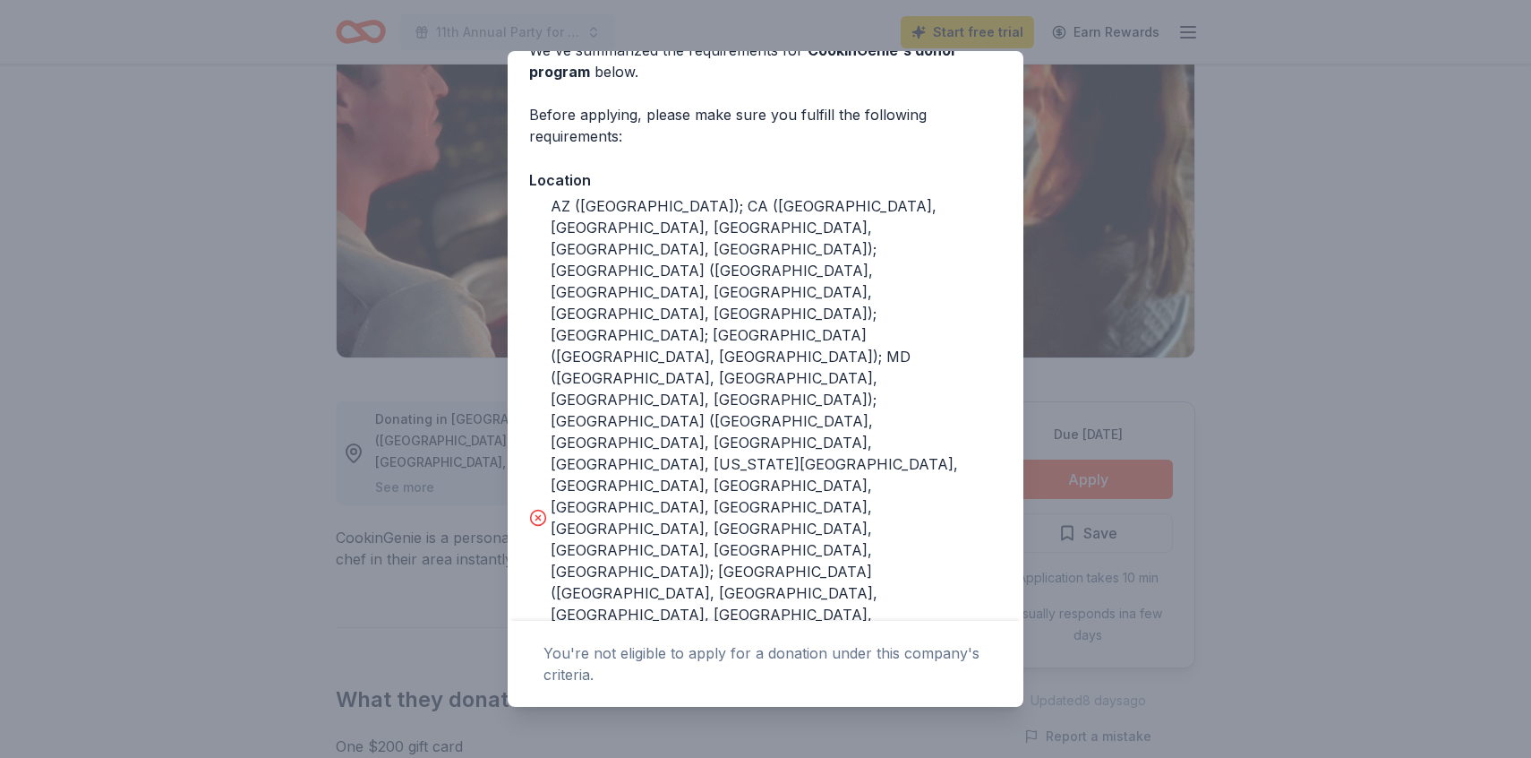
scroll to position [225, 0]
click at [1096, 239] on div "Donor Program Requirements The following requirements may not be met: This comp…" at bounding box center [765, 379] width 1531 height 758
